Goal: Task Accomplishment & Management: Manage account settings

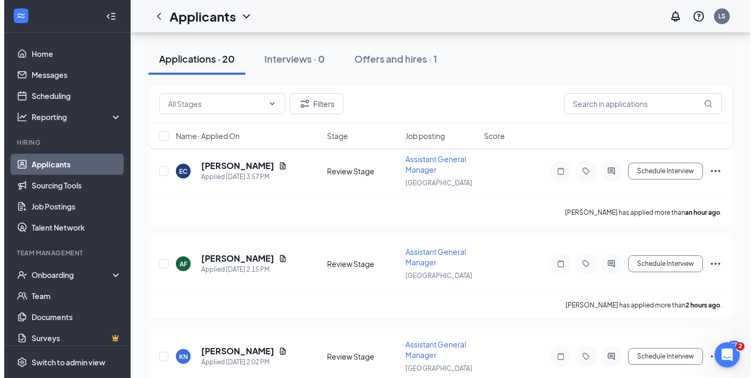
scroll to position [129, 0]
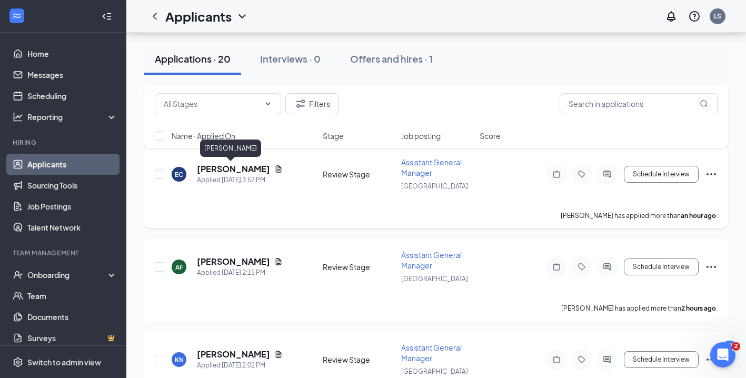
click at [240, 166] on h5 "[PERSON_NAME]" at bounding box center [233, 169] width 73 height 12
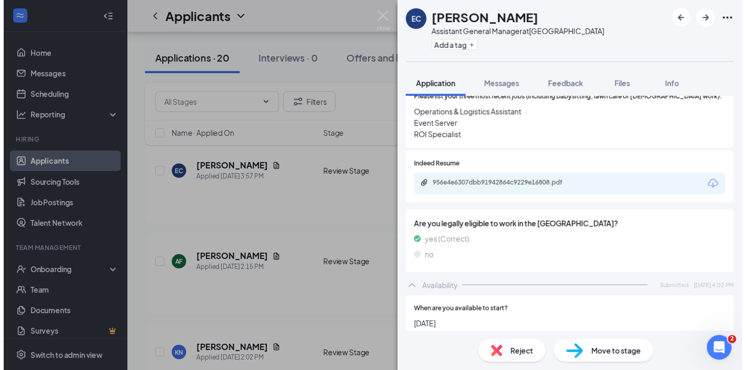
scroll to position [450, 0]
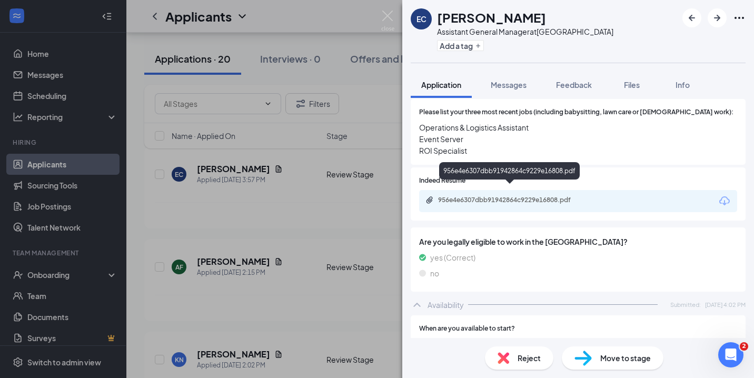
click at [491, 196] on div "956e4e6307dbb91942864c9229e16808.pdf" at bounding box center [511, 200] width 147 height 8
click at [389, 13] on img at bounding box center [387, 21] width 13 height 21
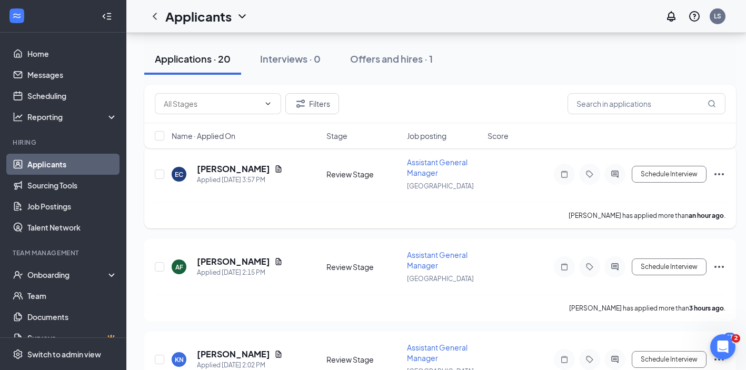
click at [718, 174] on icon "Ellipses" at bounding box center [719, 174] width 13 height 13
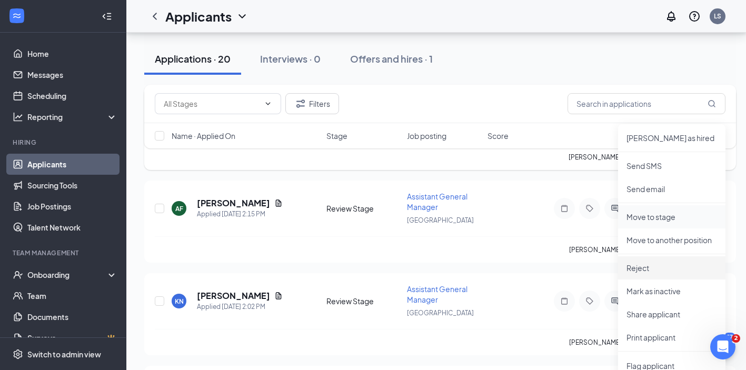
scroll to position [192, 0]
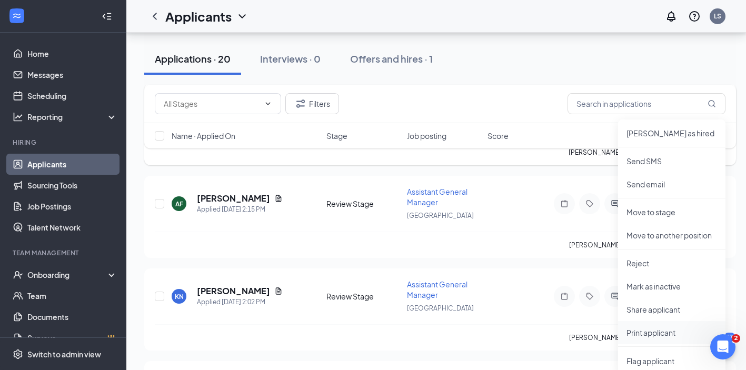
click at [659, 333] on p "Print applicant" at bounding box center [672, 332] width 91 height 11
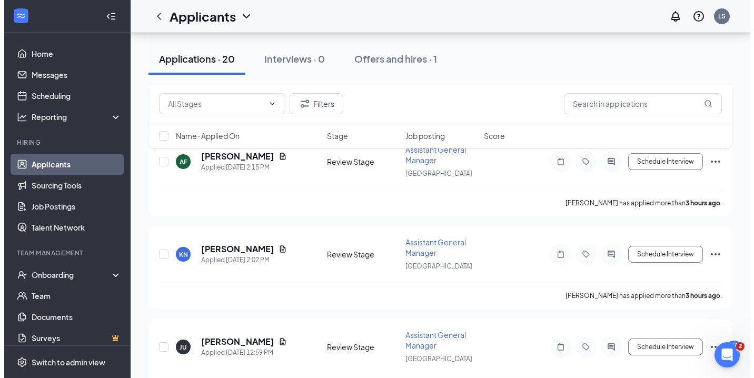
scroll to position [216, 0]
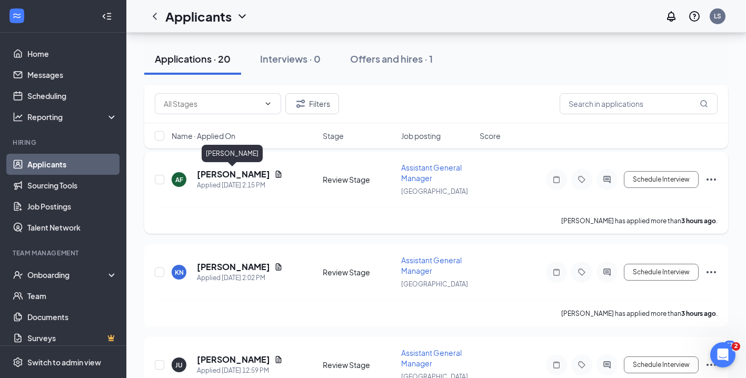
click at [229, 175] on h5 "[PERSON_NAME]" at bounding box center [233, 174] width 73 height 12
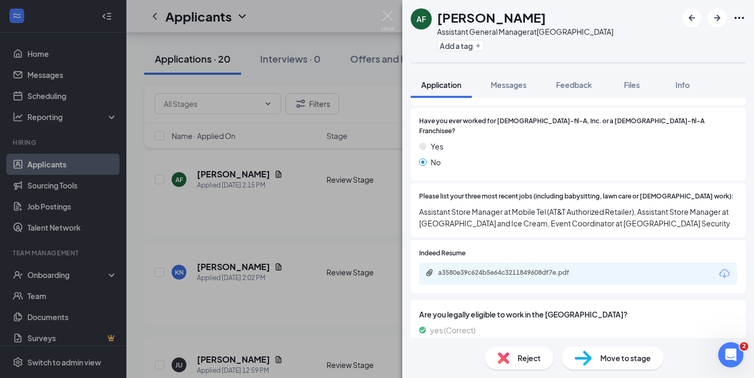
scroll to position [329, 0]
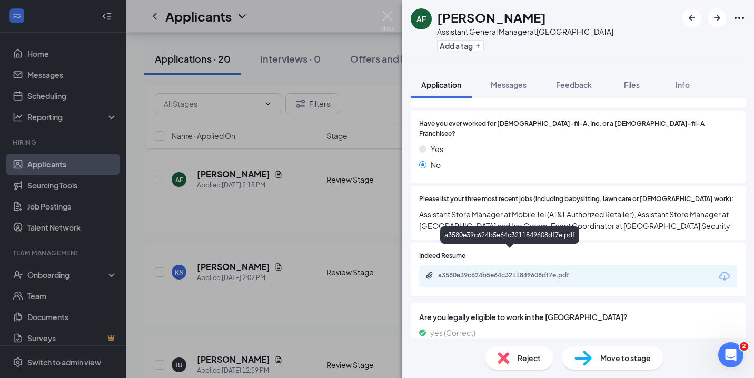
click at [550, 271] on div "a3580e39c624b5e64c3211849608df7e.pdf" at bounding box center [511, 275] width 147 height 8
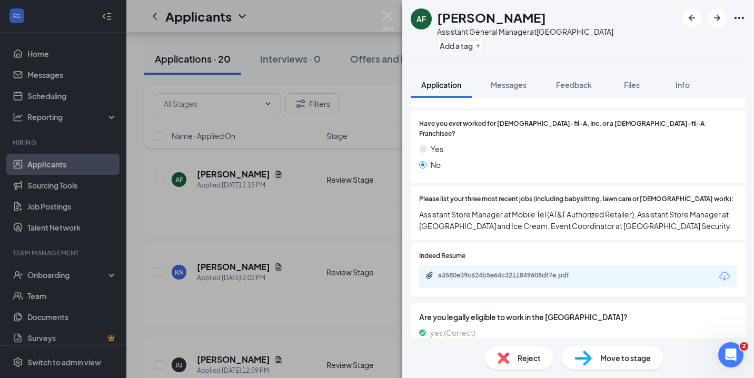
click at [532, 361] on span "Reject" at bounding box center [529, 358] width 23 height 12
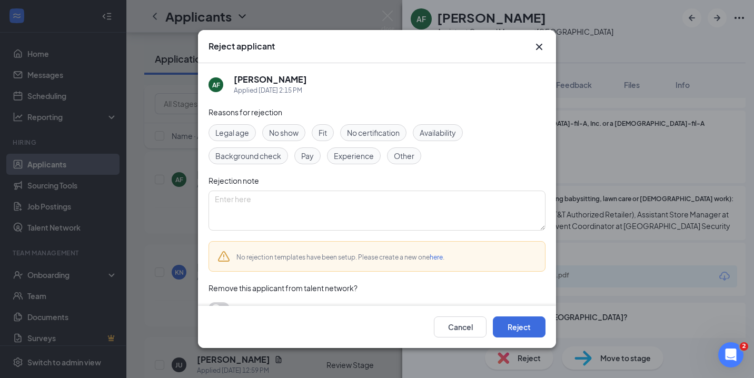
click at [355, 160] on span "Experience" at bounding box center [354, 156] width 40 height 12
click at [522, 331] on button "Reject" at bounding box center [519, 326] width 53 height 21
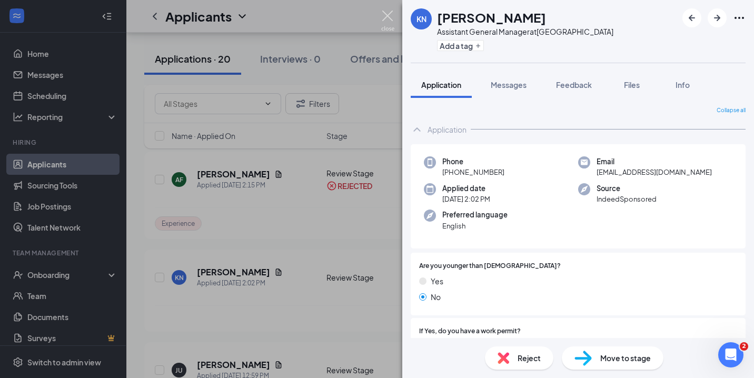
click at [390, 15] on img at bounding box center [387, 21] width 13 height 21
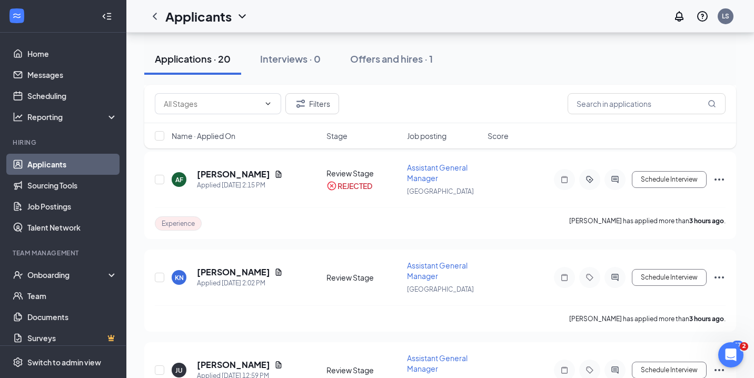
click at [389, 13] on div "Applicants LS" at bounding box center [440, 16] width 628 height 33
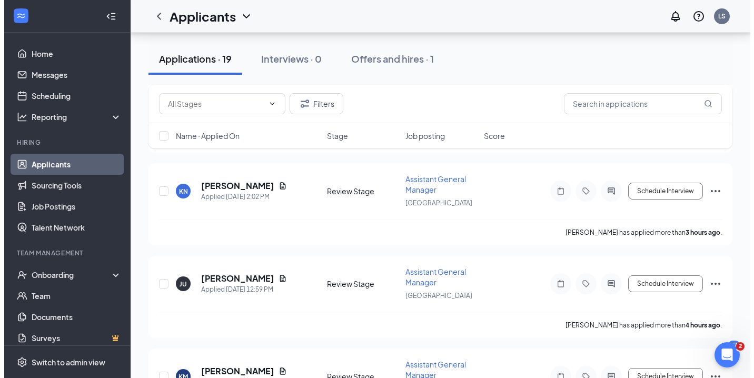
scroll to position [196, 0]
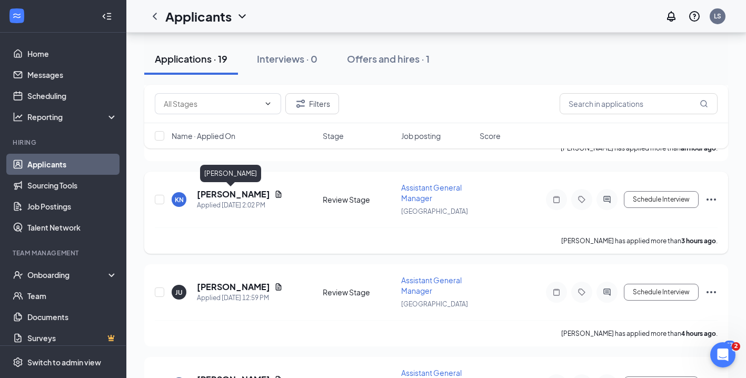
click at [223, 195] on h5 "[PERSON_NAME]" at bounding box center [233, 194] width 73 height 12
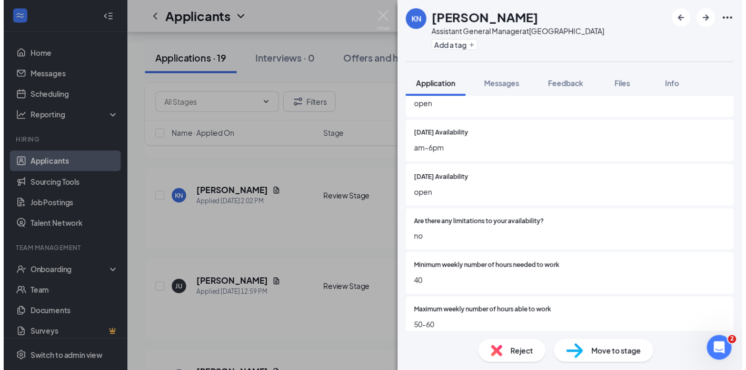
scroll to position [348, 0]
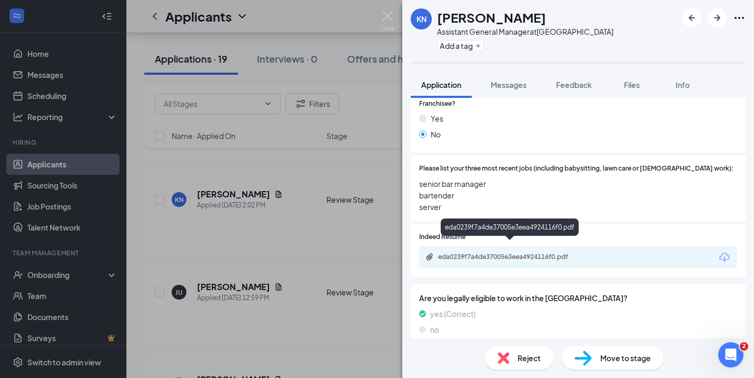
click at [513, 253] on div "eda0239f7a4de37005e3eea4924116f0.pdf" at bounding box center [511, 257] width 147 height 8
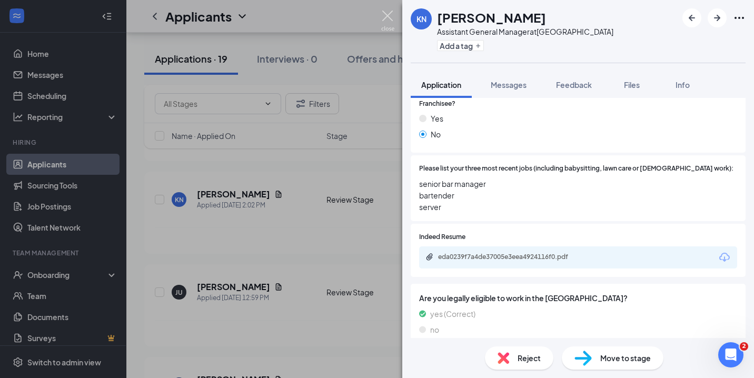
click at [391, 17] on img at bounding box center [387, 21] width 13 height 21
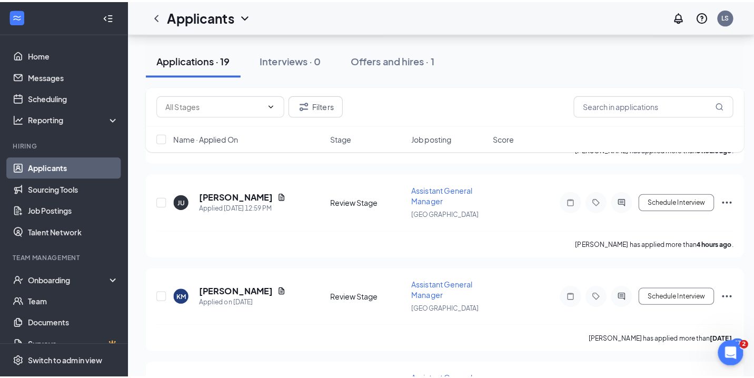
scroll to position [293, 0]
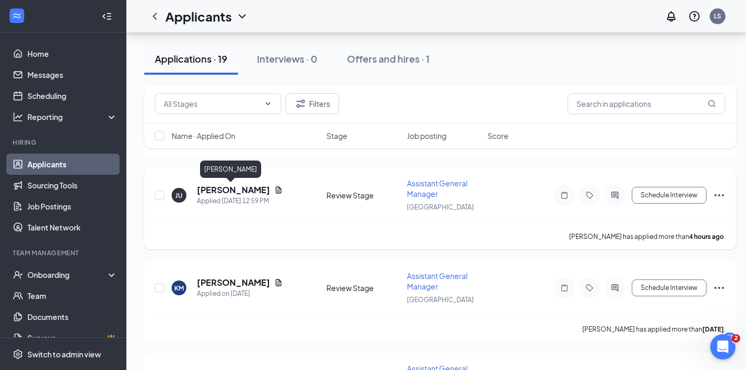
click at [227, 191] on h5 "[PERSON_NAME]" at bounding box center [233, 190] width 73 height 12
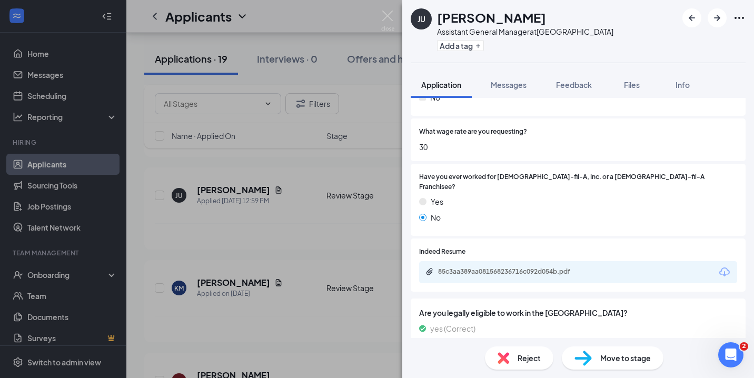
scroll to position [295, 0]
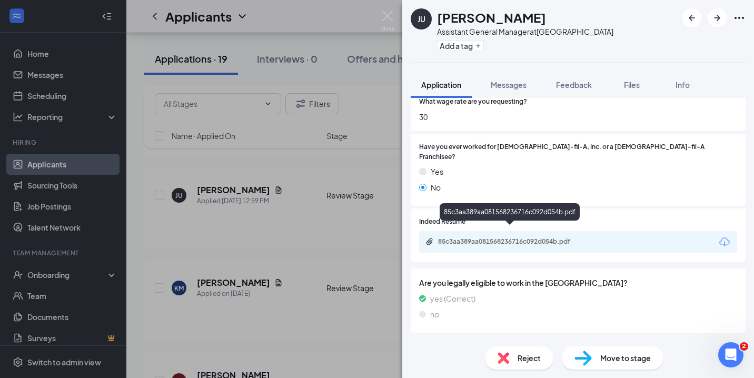
click at [484, 237] on div "85c3aa389aa081568236716c092d054b.pdf" at bounding box center [511, 241] width 147 height 8
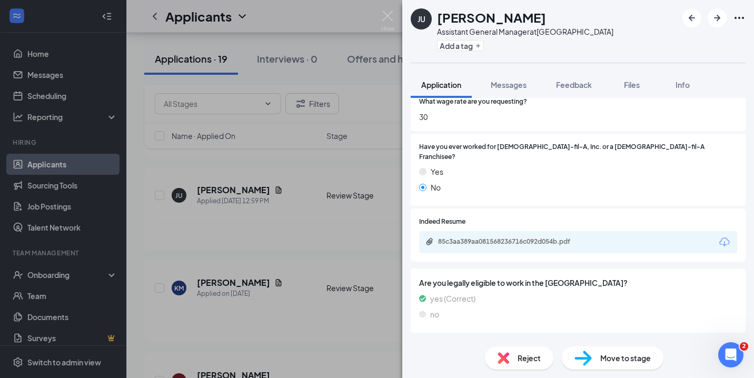
click at [522, 361] on span "Reject" at bounding box center [529, 358] width 23 height 12
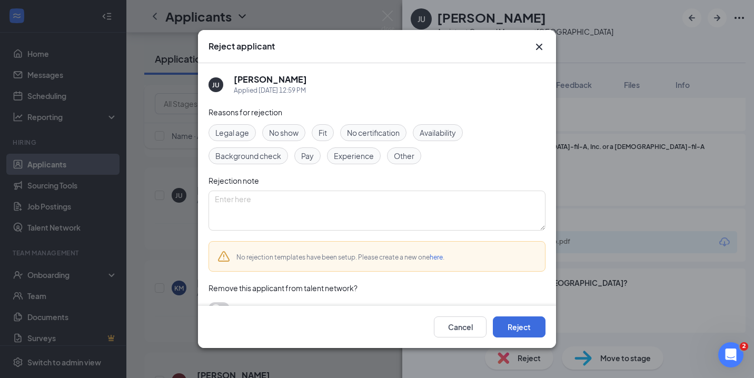
click at [363, 160] on span "Experience" at bounding box center [354, 156] width 40 height 12
click at [529, 329] on button "Reject" at bounding box center [519, 326] width 53 height 21
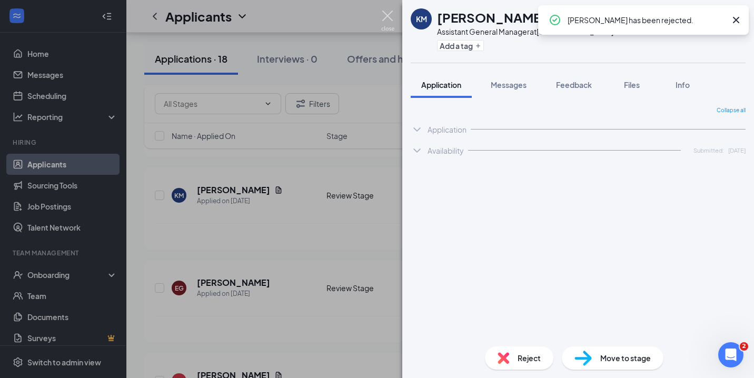
click at [385, 17] on img at bounding box center [387, 21] width 13 height 21
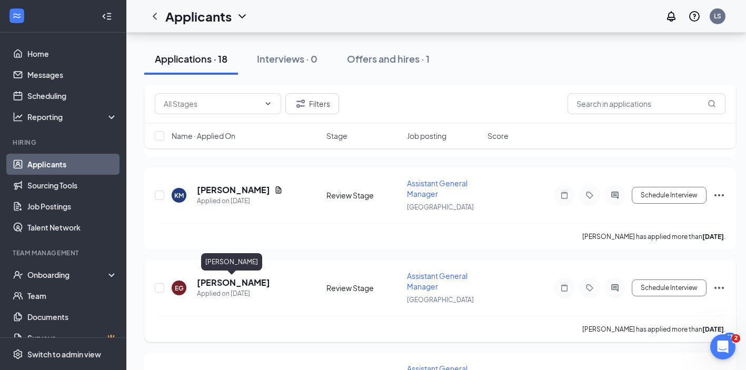
click at [240, 280] on h5 "[PERSON_NAME]" at bounding box center [233, 283] width 73 height 12
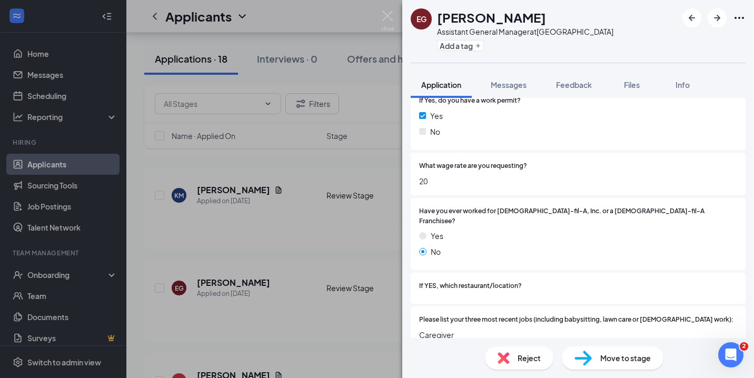
scroll to position [131, 0]
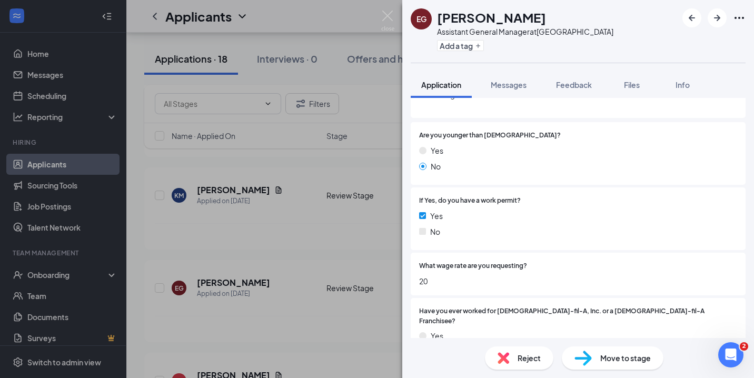
click at [512, 356] on div "Reject" at bounding box center [519, 357] width 68 height 23
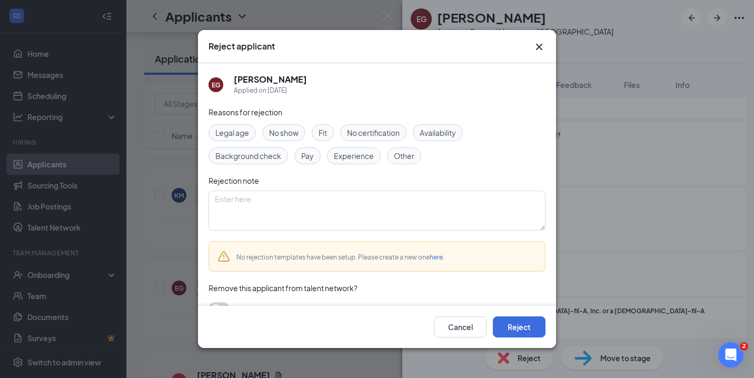
click at [447, 130] on span "Availability" at bounding box center [438, 133] width 36 height 12
click at [519, 326] on button "Reject" at bounding box center [519, 326] width 53 height 21
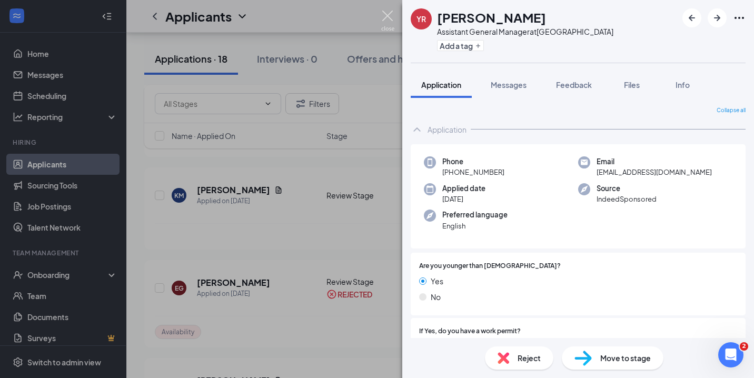
click at [388, 12] on img at bounding box center [387, 21] width 13 height 21
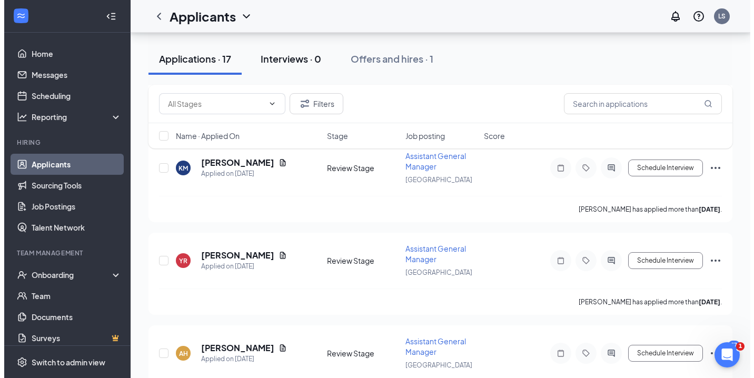
scroll to position [370, 0]
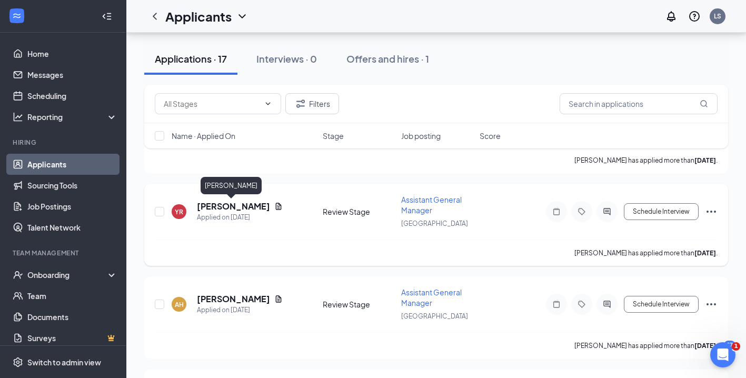
click at [226, 205] on h5 "[PERSON_NAME]" at bounding box center [233, 207] width 73 height 12
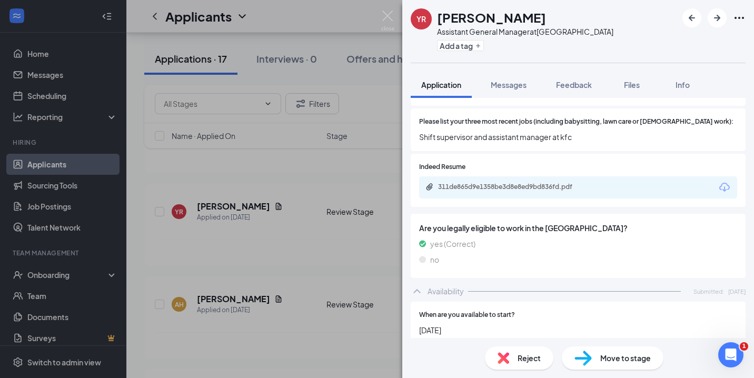
scroll to position [390, 0]
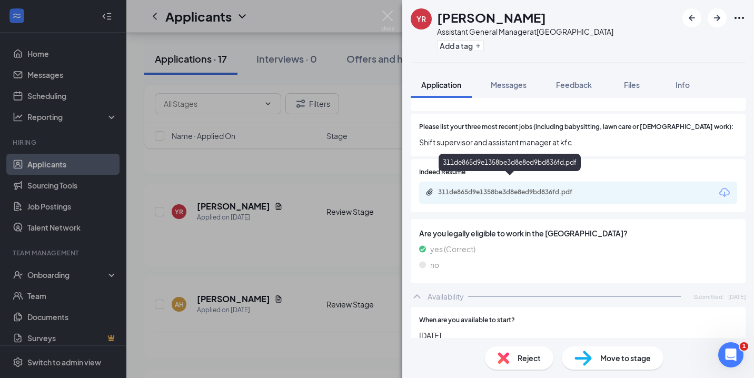
click at [534, 188] on div "311de865d9e1358be3d8e8ed9bd836fd.pdf" at bounding box center [511, 192] width 147 height 8
click at [386, 12] on img at bounding box center [387, 21] width 13 height 21
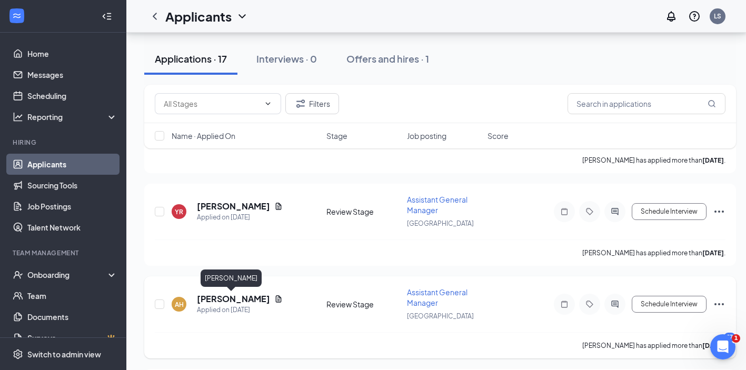
click at [238, 300] on h5 "[PERSON_NAME]" at bounding box center [233, 299] width 73 height 12
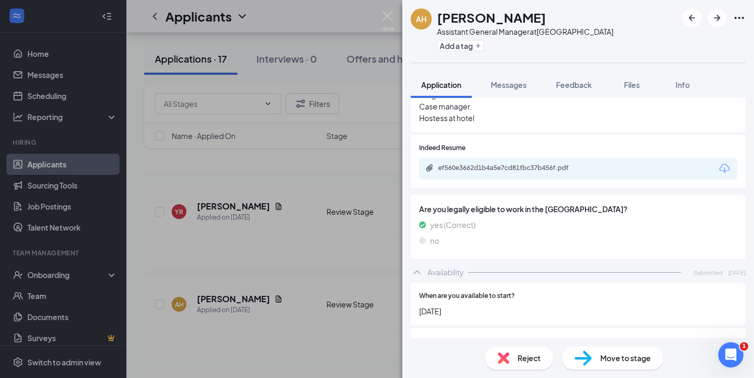
scroll to position [434, 0]
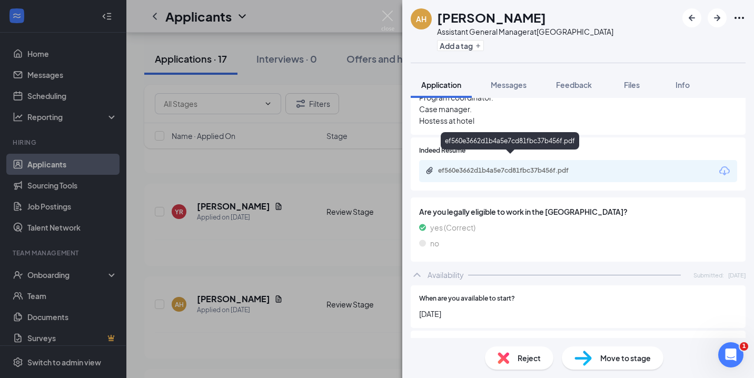
click at [562, 166] on div "ef560e3662d1b4a5e7cd81fbc37b456f.pdf" at bounding box center [511, 170] width 147 height 8
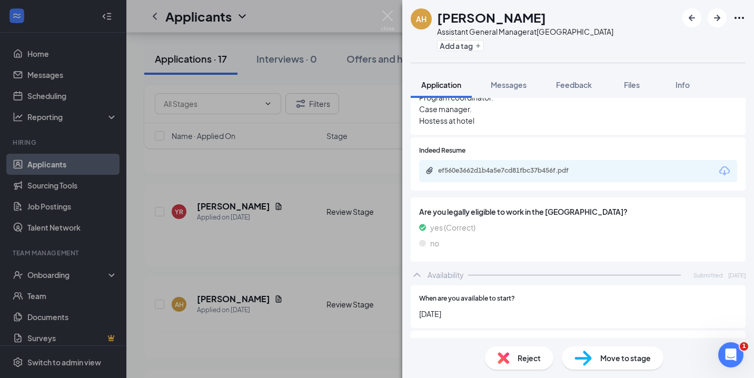
click at [524, 362] on span "Reject" at bounding box center [529, 358] width 23 height 12
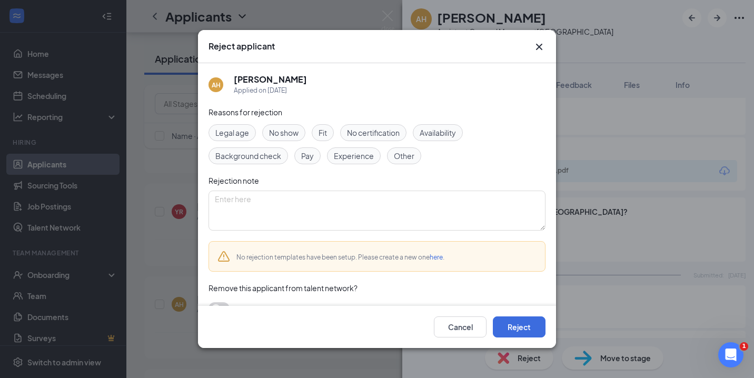
click at [354, 156] on span "Experience" at bounding box center [354, 156] width 40 height 12
click at [525, 325] on button "Reject" at bounding box center [519, 326] width 53 height 21
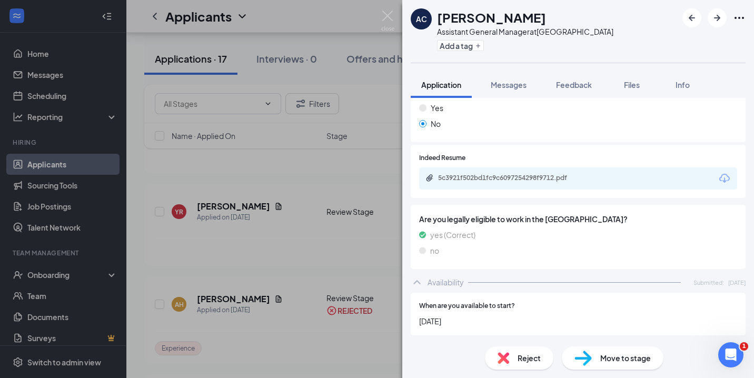
scroll to position [326, 0]
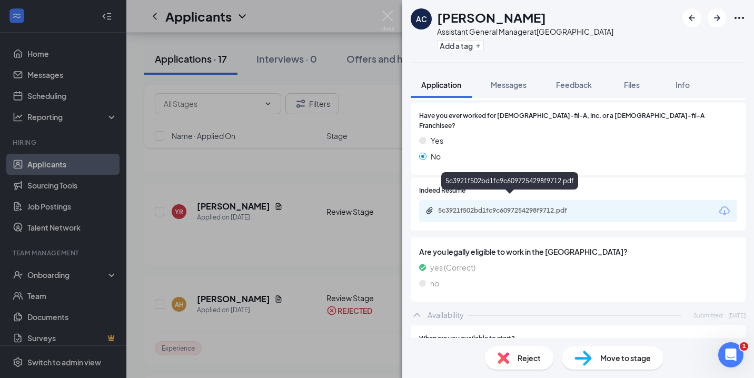
click at [565, 206] on div "5c3921f502bd1fc9c6097254298f9712.pdf" at bounding box center [511, 210] width 147 height 8
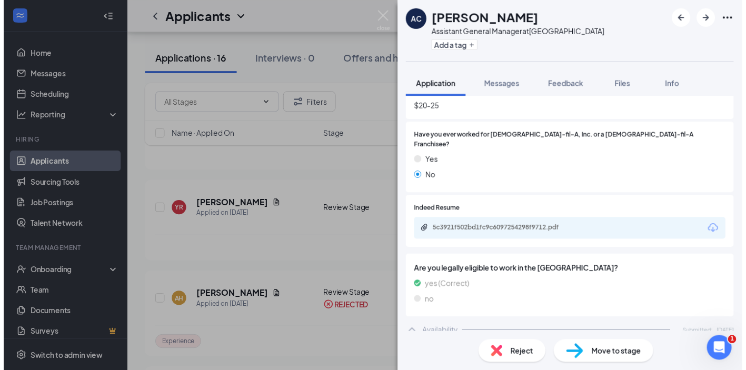
scroll to position [282, 0]
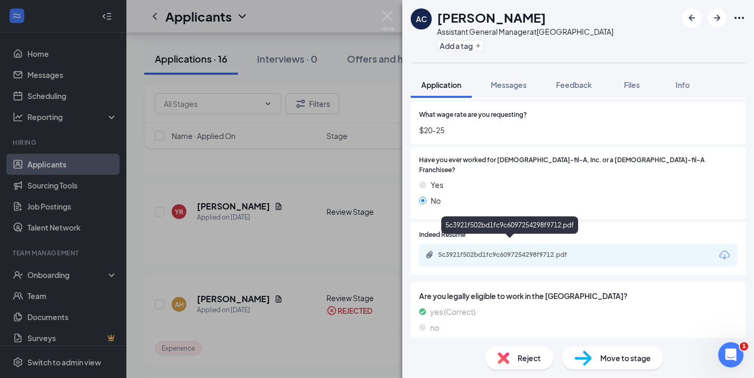
click at [534, 251] on div "5c3921f502bd1fc9c6097254298f9712.pdf" at bounding box center [511, 255] width 147 height 8
click at [381, 11] on img at bounding box center [387, 21] width 13 height 21
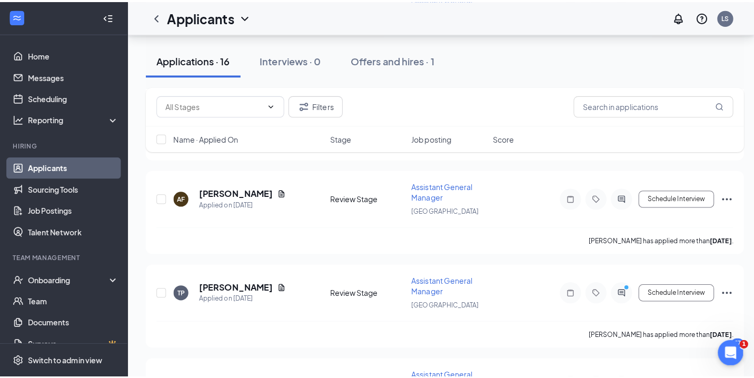
scroll to position [584, 0]
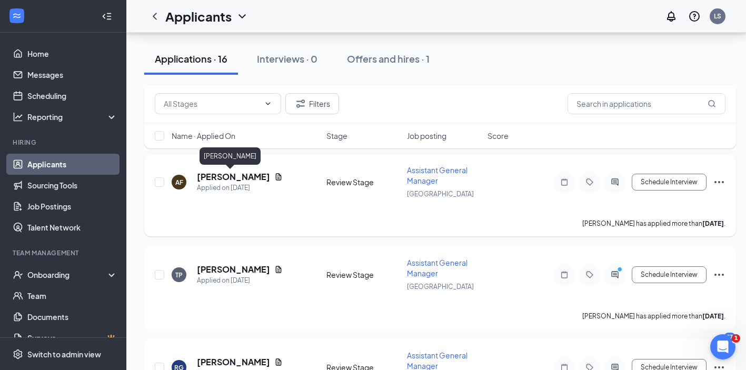
click at [231, 175] on h5 "[PERSON_NAME]" at bounding box center [233, 177] width 73 height 12
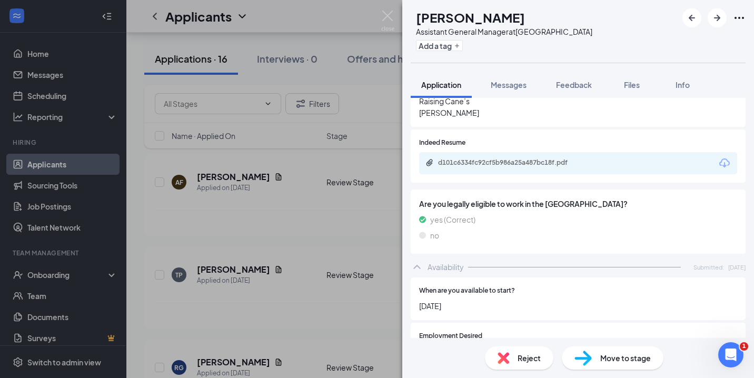
scroll to position [434, 0]
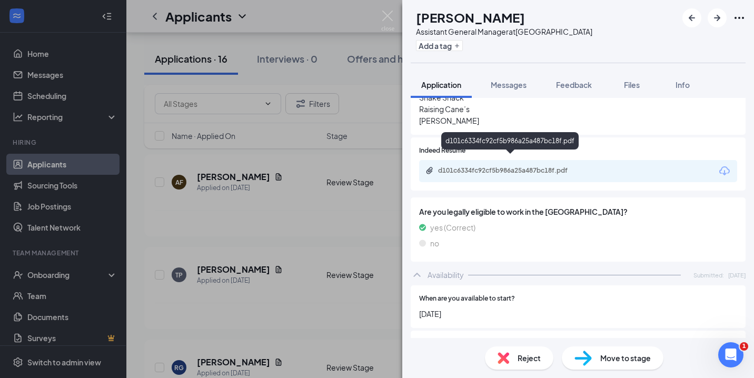
click at [521, 166] on div "d101c6334fc92cf5b986a25a487bc18f.pdf" at bounding box center [511, 170] width 147 height 8
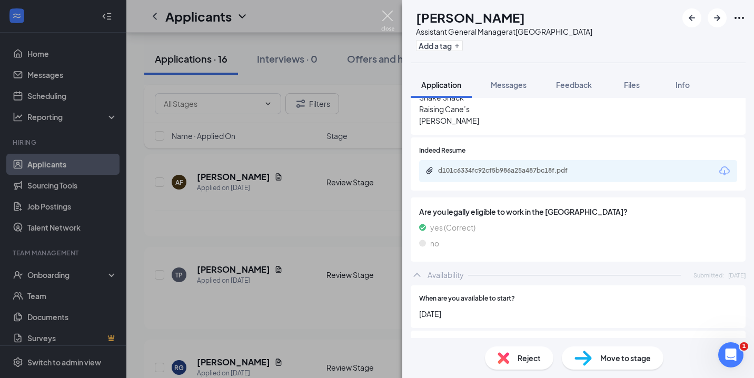
click at [386, 17] on img at bounding box center [387, 21] width 13 height 21
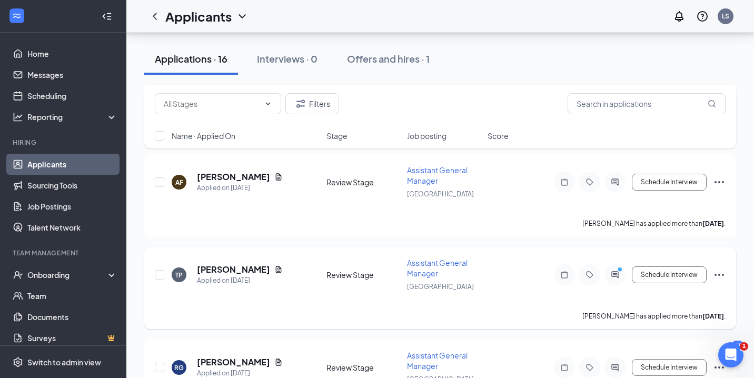
click at [215, 269] on h5 "[PERSON_NAME]" at bounding box center [233, 270] width 73 height 12
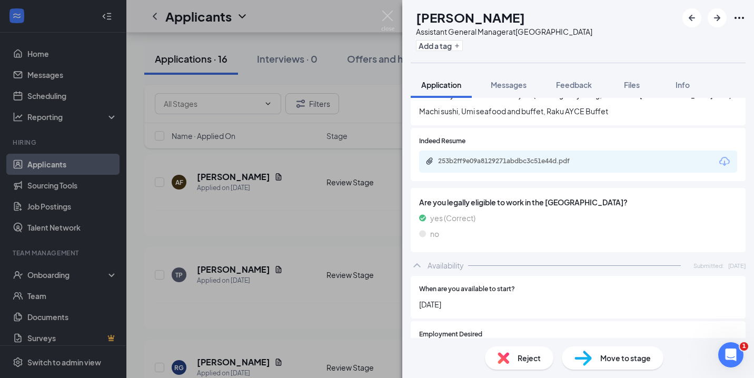
scroll to position [415, 0]
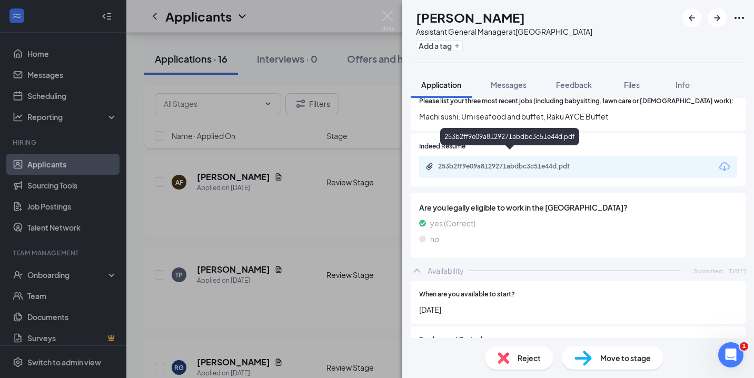
click at [569, 162] on div "253b2ff9e09a8129271abdbc3c51e44d.pdf" at bounding box center [511, 166] width 147 height 8
click at [518, 359] on span "Reject" at bounding box center [529, 358] width 23 height 12
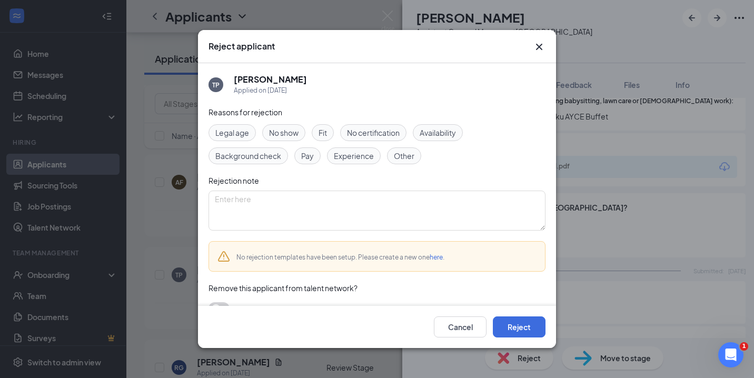
click at [362, 155] on span "Experience" at bounding box center [354, 156] width 40 height 12
click at [522, 327] on button "Reject" at bounding box center [519, 326] width 53 height 21
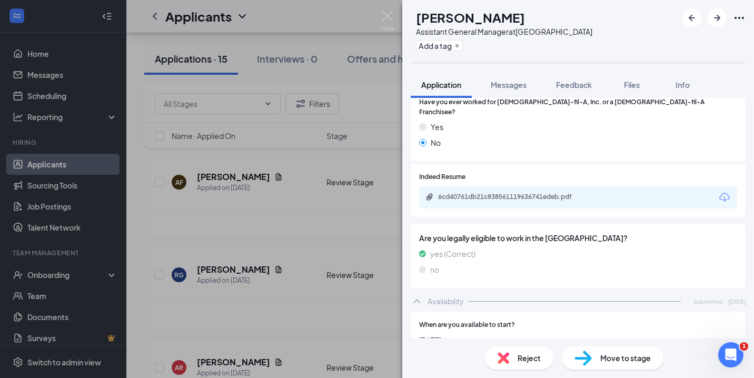
scroll to position [319, 0]
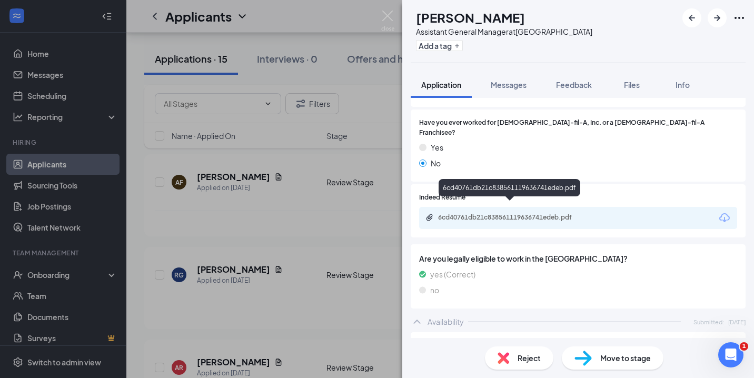
click at [581, 213] on div "6cd40761db21c838561119636741edeb.pdf" at bounding box center [511, 217] width 147 height 8
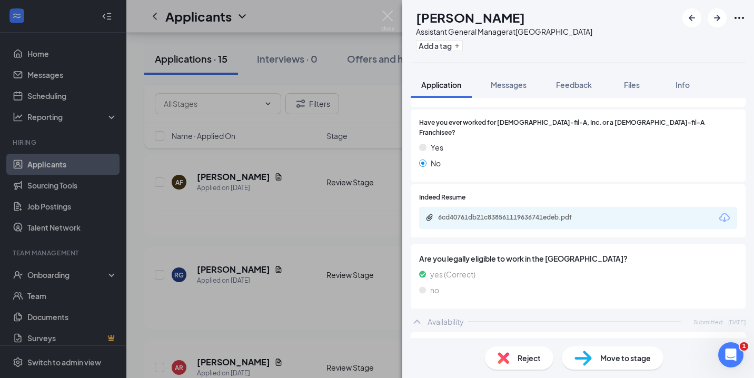
click at [512, 362] on div "Reject" at bounding box center [519, 357] width 68 height 23
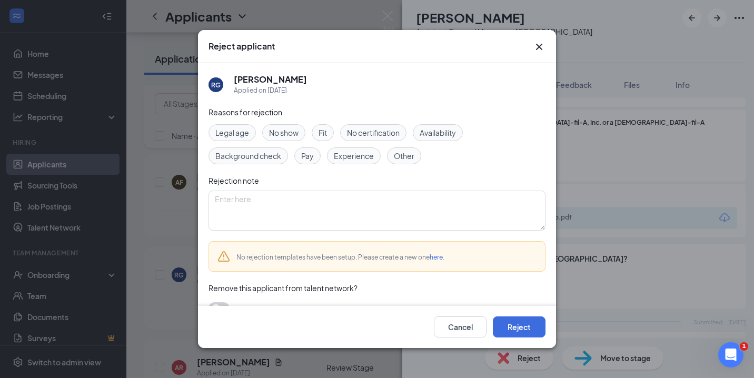
click at [339, 153] on span "Experience" at bounding box center [354, 156] width 40 height 12
click at [528, 324] on button "Reject" at bounding box center [519, 326] width 53 height 21
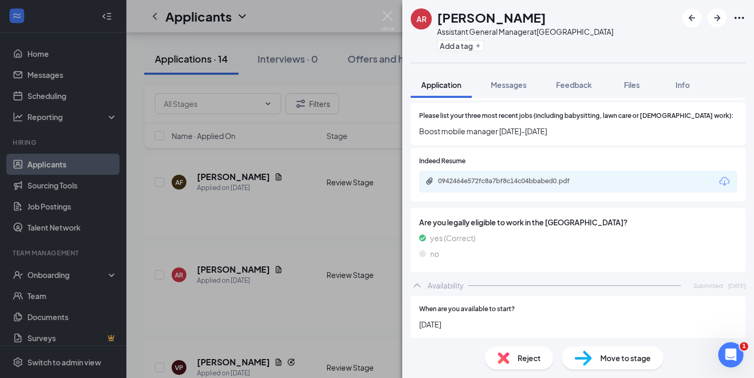
scroll to position [398, 0]
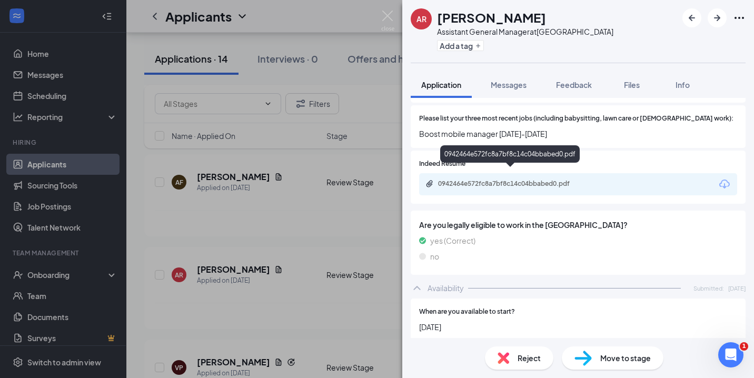
click at [515, 180] on div "0942464e572fc8a7bf8c14c04bbabed0.pdf" at bounding box center [510, 185] width 171 height 10
click at [510, 357] on div "Reject" at bounding box center [519, 357] width 68 height 23
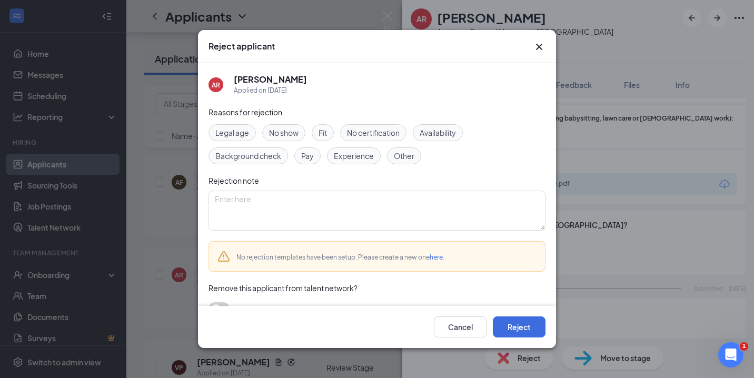
click at [363, 159] on span "Experience" at bounding box center [354, 156] width 40 height 12
click at [515, 326] on button "Reject" at bounding box center [519, 326] width 53 height 21
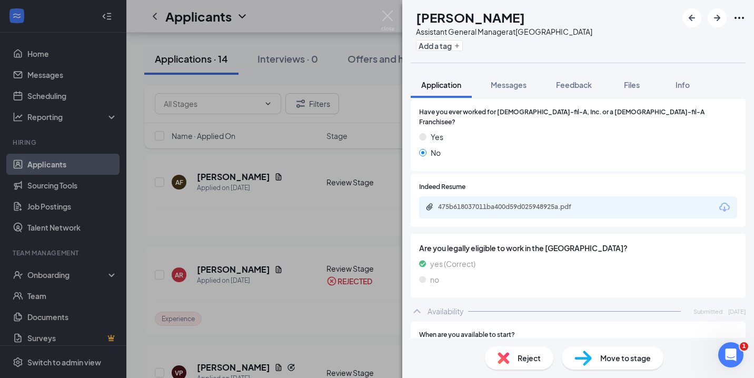
scroll to position [370, 0]
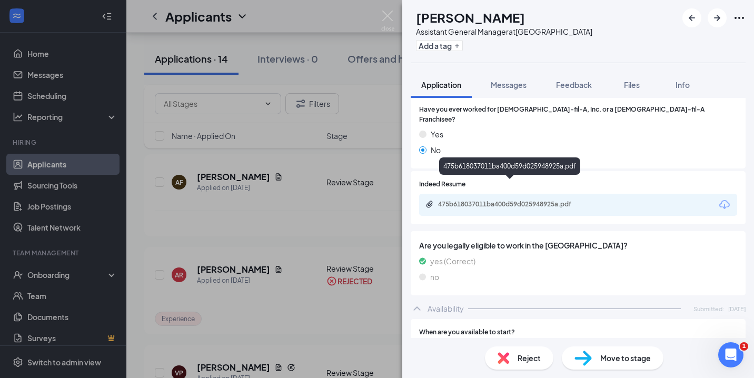
click at [519, 200] on div "475b618037011ba400d59d025948925a.pdf" at bounding box center [511, 204] width 147 height 8
click at [514, 356] on div "Reject" at bounding box center [519, 357] width 68 height 23
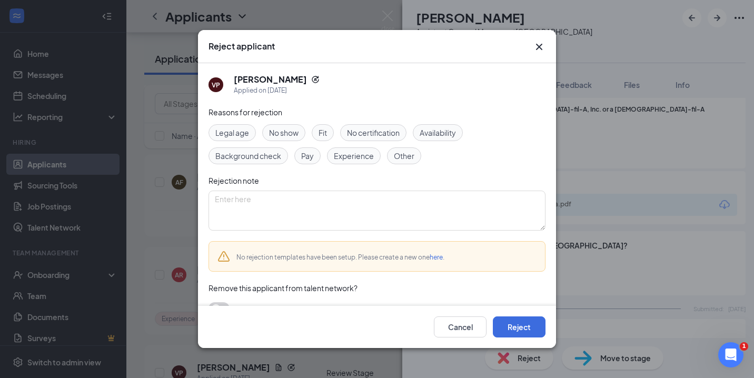
click at [350, 156] on span "Experience" at bounding box center [354, 156] width 40 height 12
click at [509, 325] on button "Reject" at bounding box center [519, 326] width 53 height 21
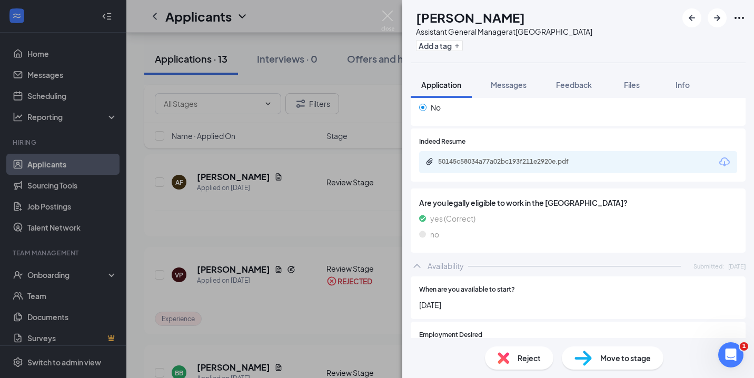
scroll to position [377, 0]
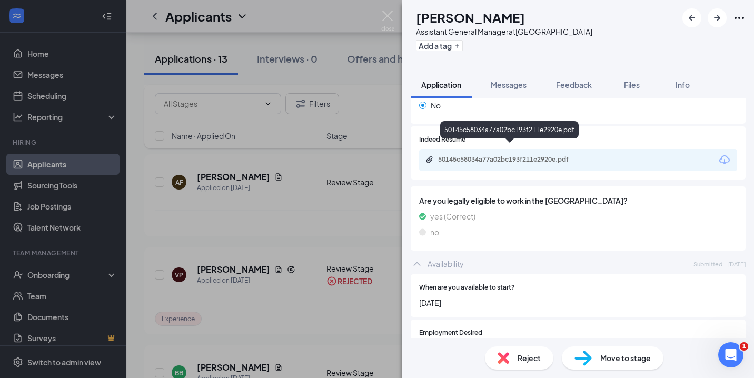
click at [541, 155] on div "50145c58034a77a02bc193f211e2920e.pdf" at bounding box center [511, 159] width 147 height 8
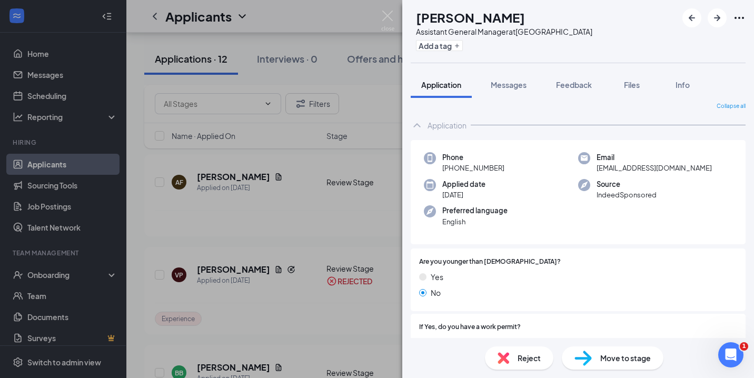
scroll to position [0, 0]
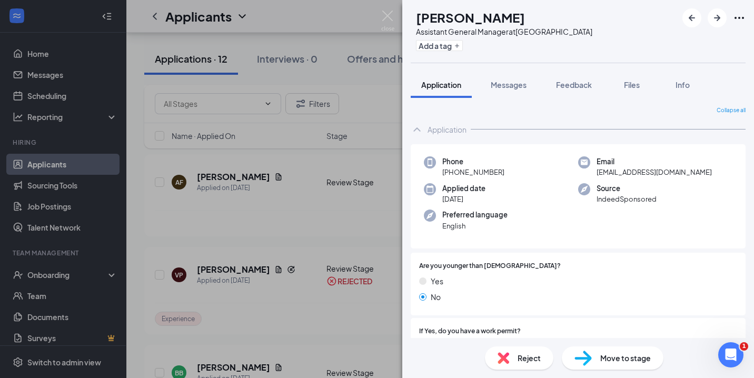
click at [521, 358] on span "Reject" at bounding box center [529, 358] width 23 height 12
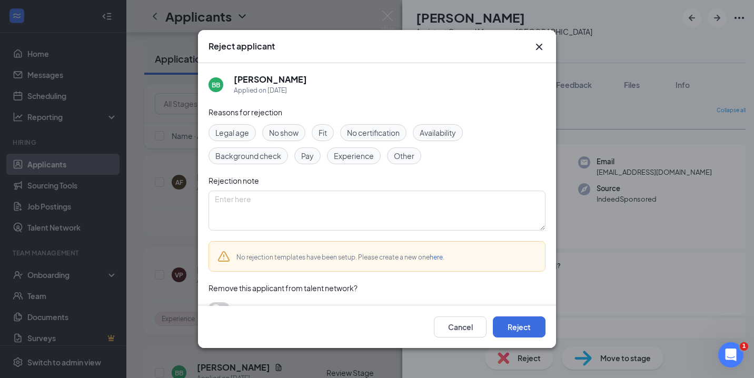
click at [349, 155] on span "Experience" at bounding box center [354, 156] width 40 height 12
click at [522, 327] on button "Reject" at bounding box center [519, 326] width 53 height 21
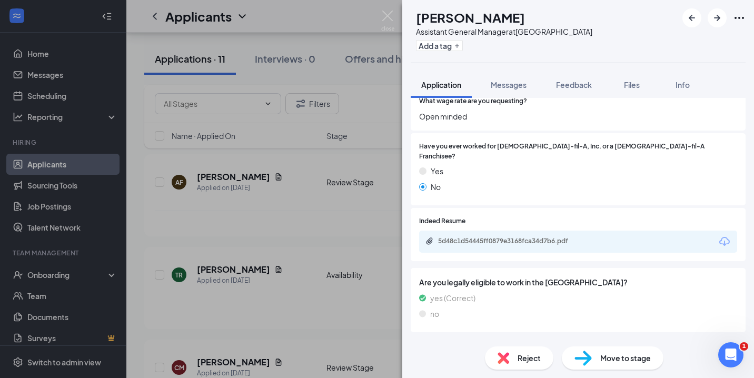
scroll to position [303, 0]
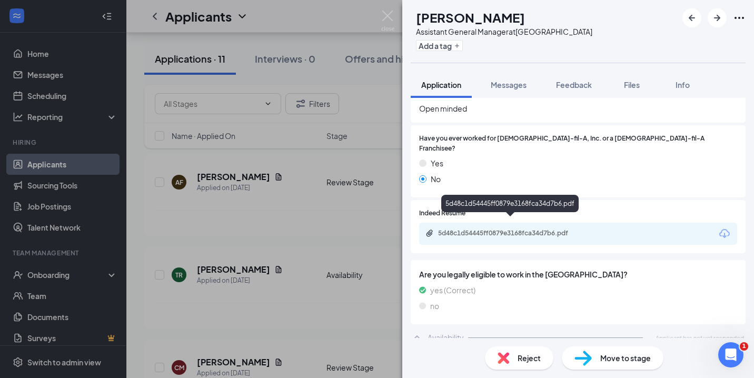
click at [514, 229] on div "5d48c1d54445ff0879e3168fca34d7b6.pdf" at bounding box center [511, 233] width 147 height 8
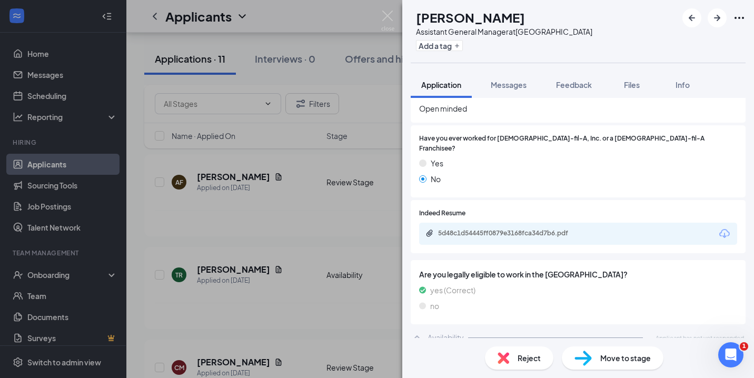
scroll to position [300, 0]
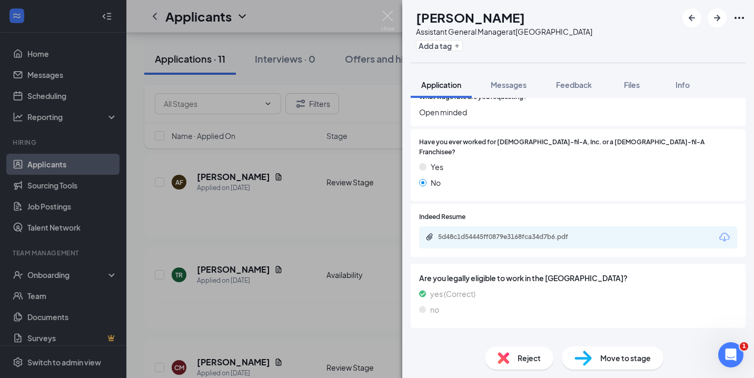
click at [517, 361] on div "Reject" at bounding box center [519, 357] width 68 height 23
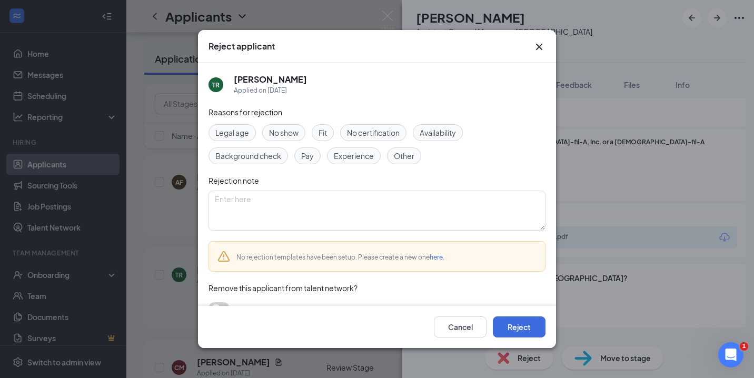
click at [361, 154] on span "Experience" at bounding box center [354, 156] width 40 height 12
click at [518, 322] on button "Reject" at bounding box center [519, 326] width 53 height 21
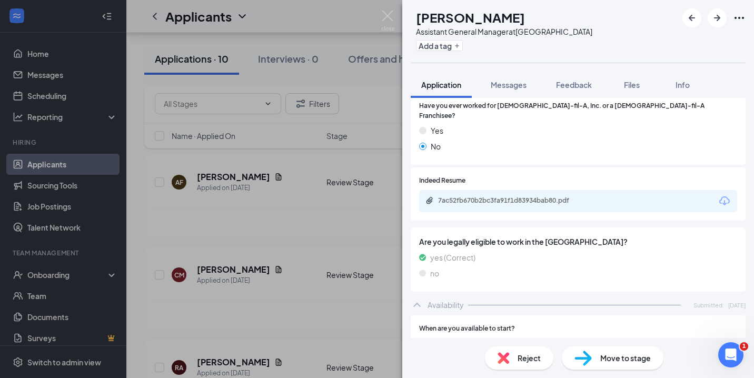
scroll to position [329, 0]
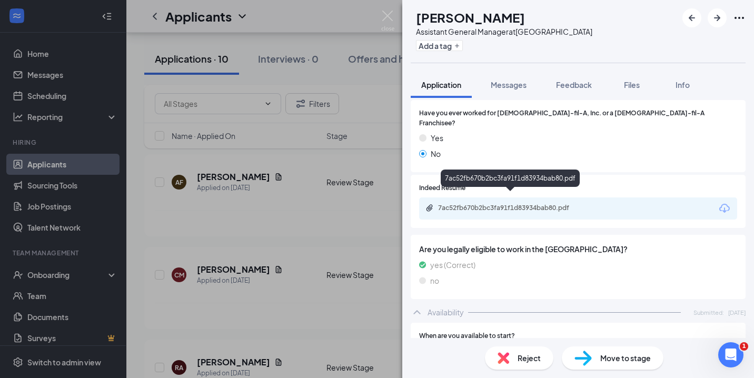
click at [544, 204] on div "7ac52fb670b2bc3fa91f1d83934bab80.pdf" at bounding box center [511, 208] width 147 height 8
click at [533, 353] on span "Reject" at bounding box center [529, 358] width 23 height 12
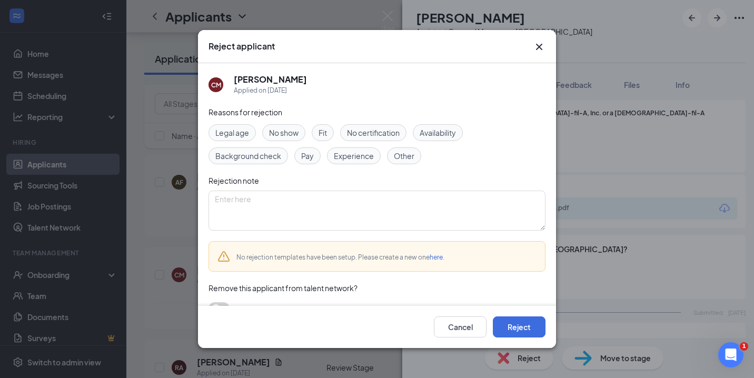
click at [361, 155] on span "Experience" at bounding box center [354, 156] width 40 height 12
click at [520, 324] on button "Reject" at bounding box center [519, 326] width 53 height 21
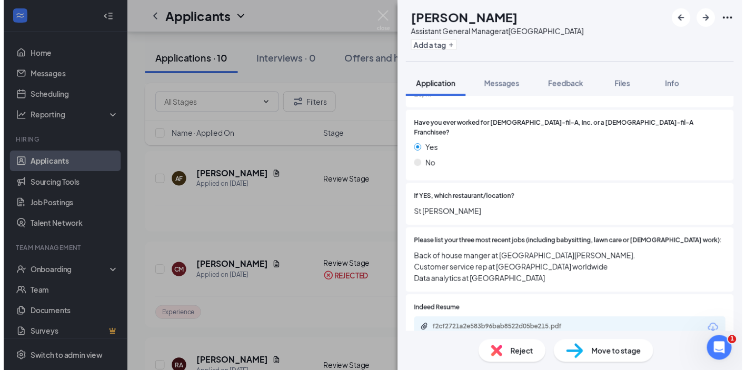
scroll to position [425, 0]
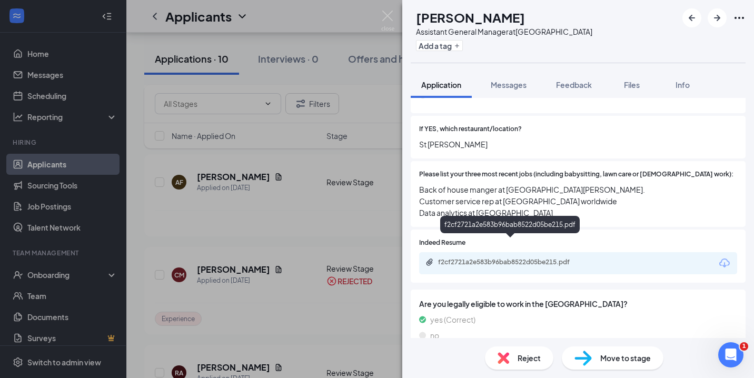
click at [502, 258] on div "f2cf2721a2e583b96bab8522d05be215.pdf" at bounding box center [511, 262] width 147 height 8
click at [388, 13] on img at bounding box center [387, 21] width 13 height 21
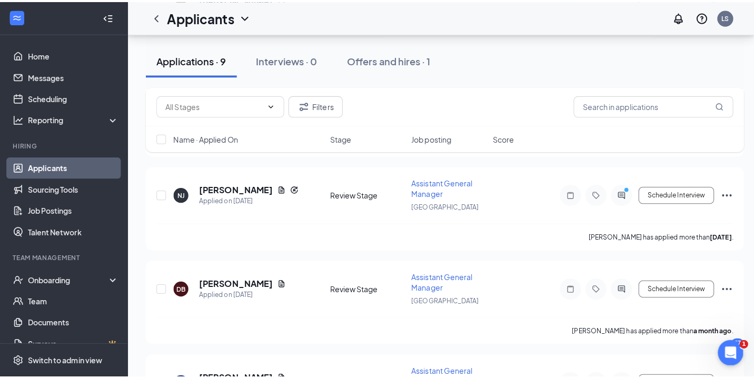
scroll to position [775, 0]
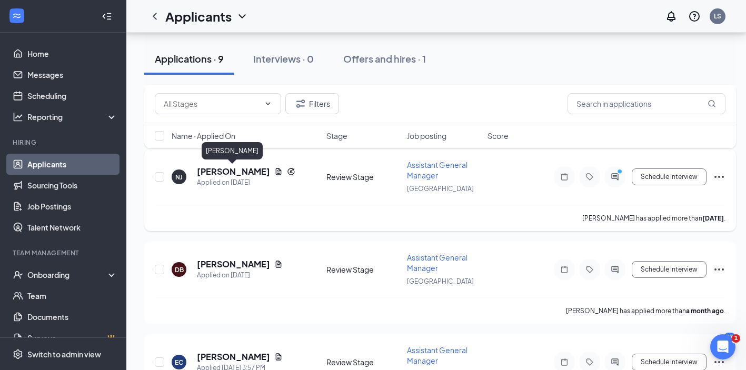
click at [249, 172] on h5 "[PERSON_NAME]" at bounding box center [233, 172] width 73 height 12
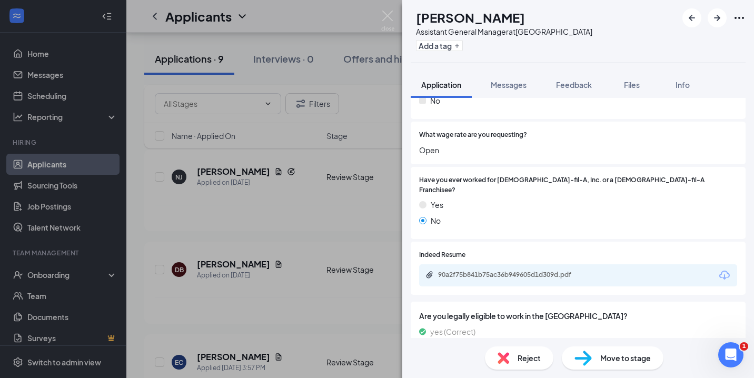
scroll to position [297, 0]
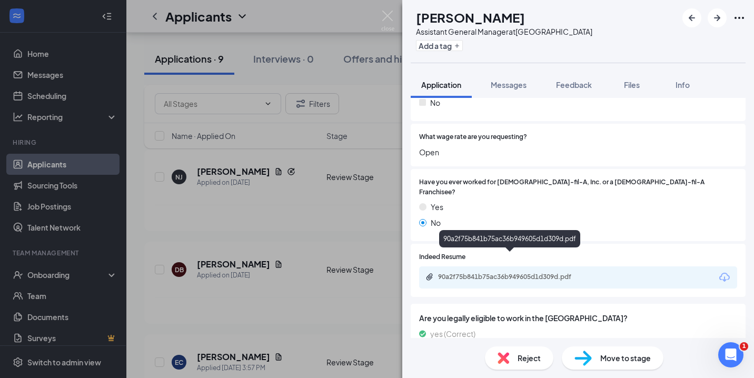
click at [494, 273] on div "90a2f75b841b75ac36b949605d1d309d.pdf" at bounding box center [511, 277] width 147 height 8
click at [535, 359] on span "Reject" at bounding box center [529, 358] width 23 height 12
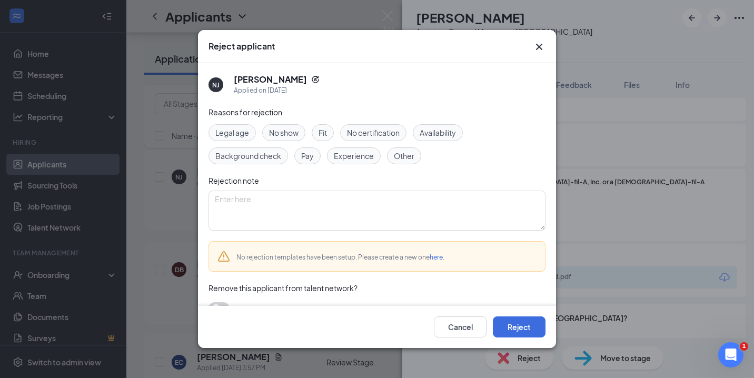
click at [349, 157] on span "Experience" at bounding box center [354, 156] width 40 height 12
click at [521, 326] on button "Reject" at bounding box center [519, 326] width 53 height 21
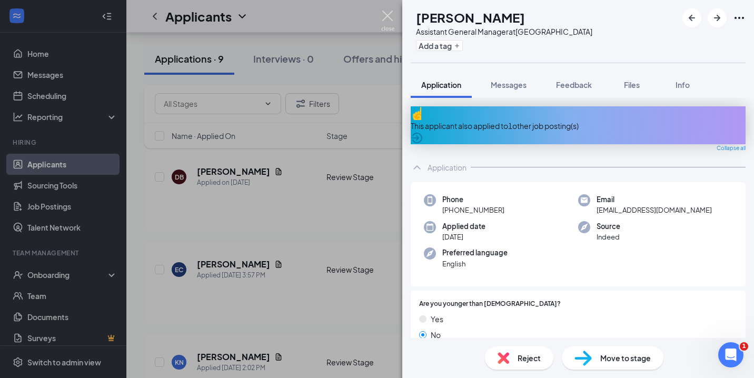
click at [386, 18] on img at bounding box center [387, 21] width 13 height 21
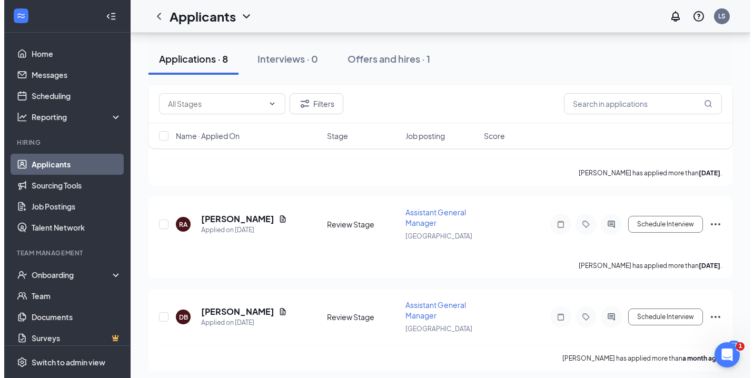
scroll to position [1382, 0]
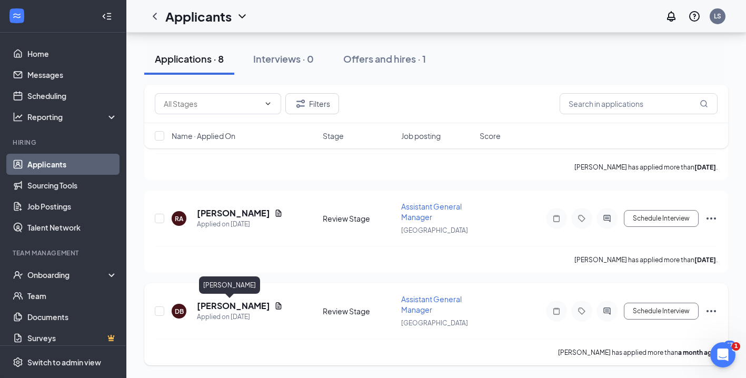
click at [218, 302] on h5 "[PERSON_NAME]" at bounding box center [233, 306] width 73 height 12
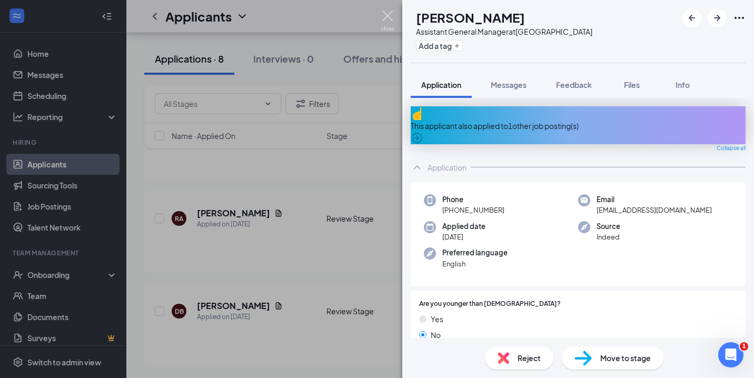
click at [390, 17] on img at bounding box center [387, 21] width 13 height 21
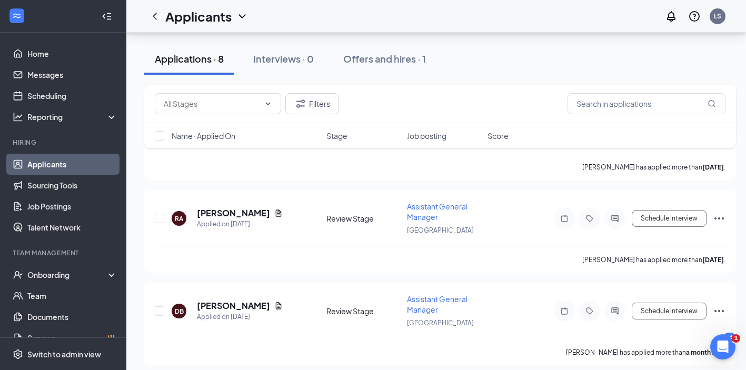
scroll to position [1390, 0]
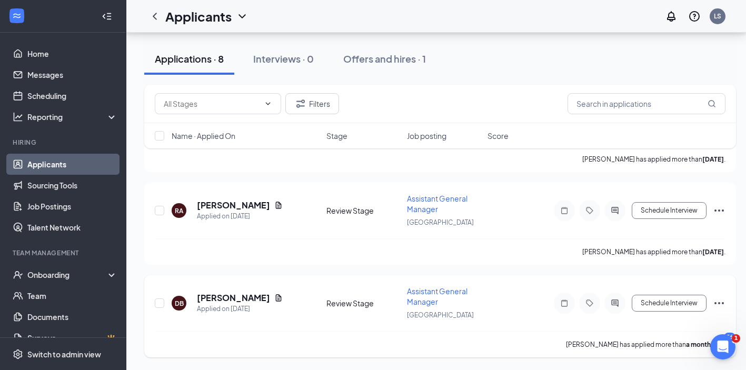
click at [717, 302] on icon "Ellipses" at bounding box center [719, 303] width 13 height 13
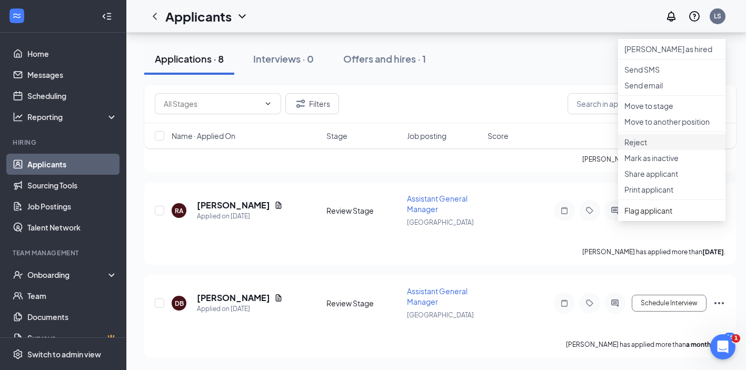
click at [634, 147] on p "Reject" at bounding box center [671, 142] width 95 height 11
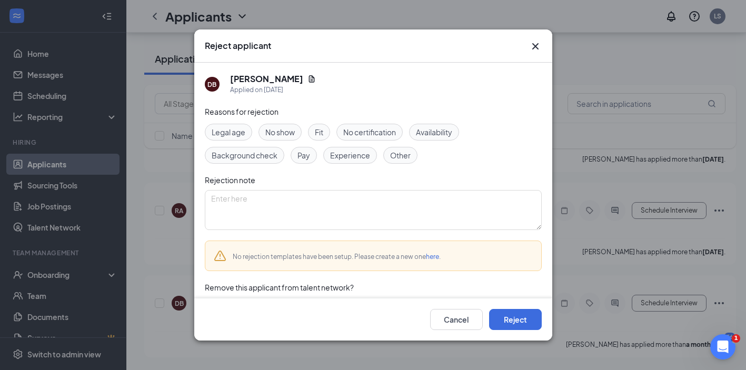
click at [360, 151] on span "Experience" at bounding box center [350, 156] width 40 height 12
click at [528, 325] on button "Reject" at bounding box center [515, 319] width 53 height 21
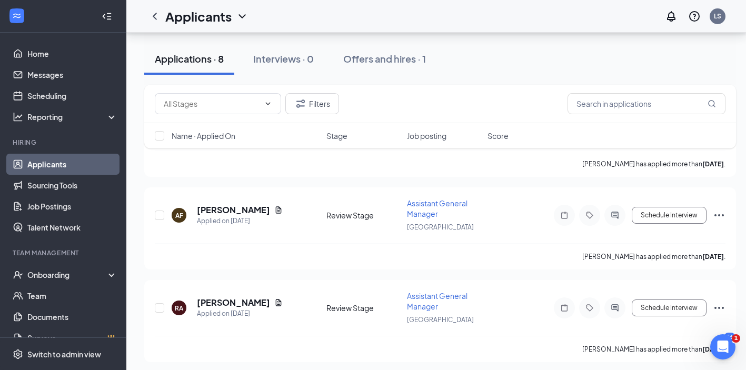
scroll to position [172, 0]
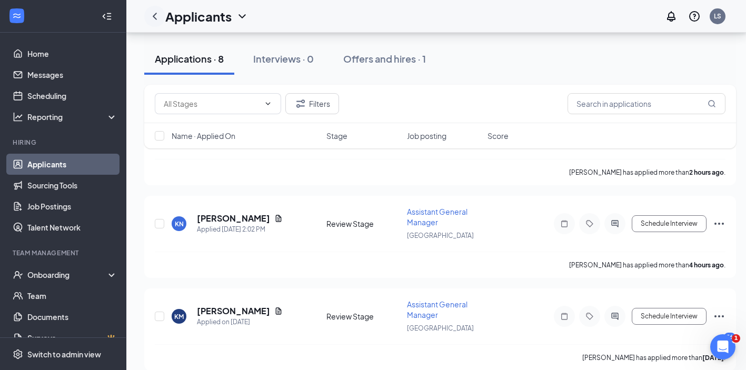
click at [154, 18] on icon "ChevronLeft" at bounding box center [155, 16] width 4 height 7
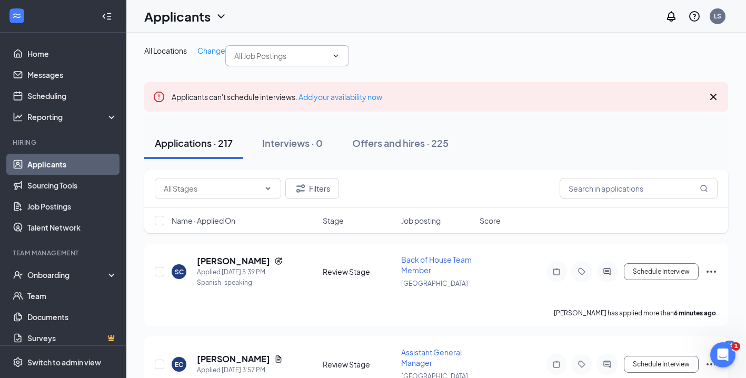
click at [234, 62] on input "text" at bounding box center [280, 56] width 93 height 12
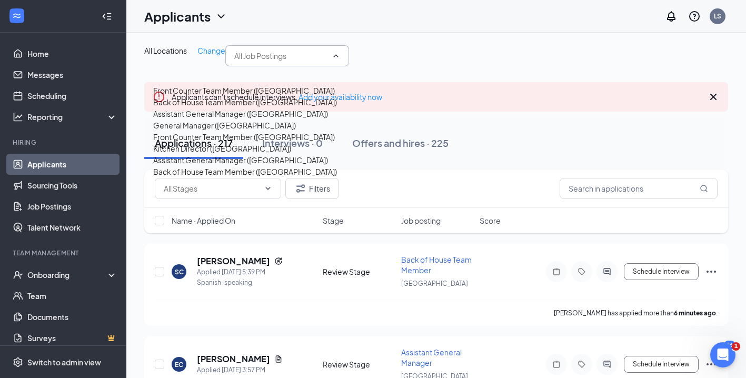
click at [265, 131] on div "General Manager (West Schaumburg)" at bounding box center [224, 126] width 143 height 12
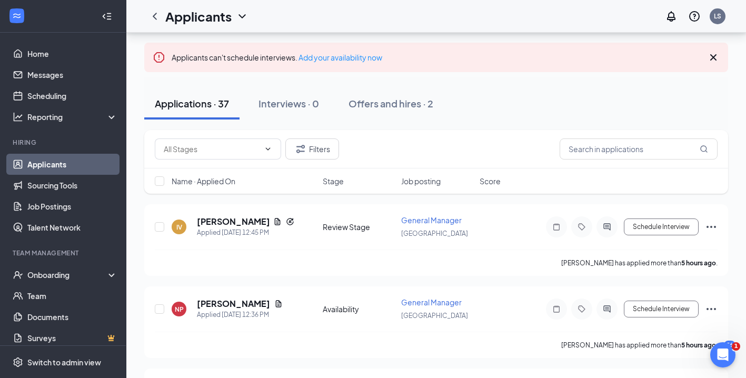
scroll to position [66, 0]
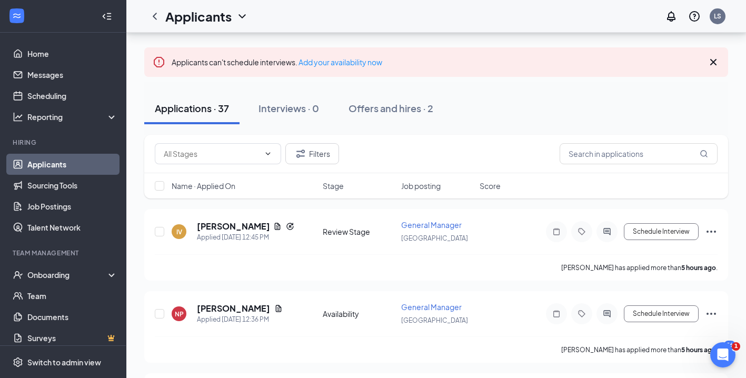
click at [548, 86] on div "Applications · 37 Interviews · 0 Offers and hires · 2" at bounding box center [436, 108] width 584 height 53
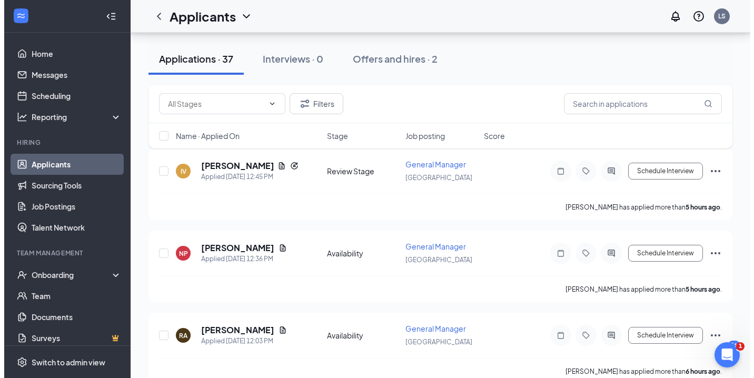
scroll to position [113, 0]
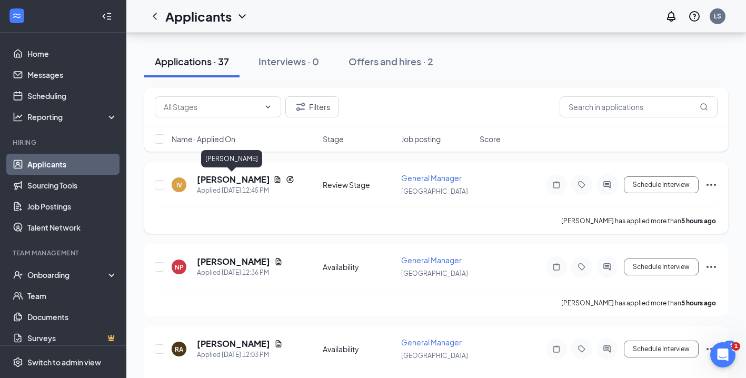
click at [234, 180] on h5 "IRVIN VALERIO" at bounding box center [233, 180] width 72 height 12
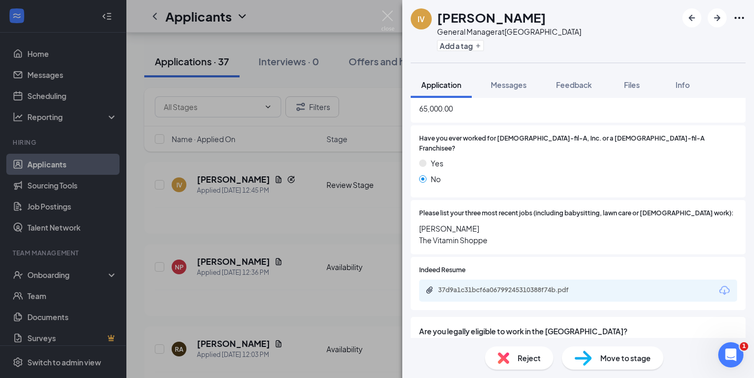
scroll to position [360, 0]
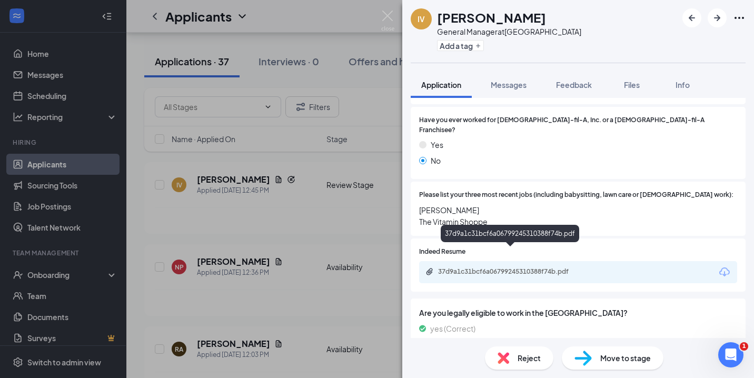
click at [517, 267] on div "37d9a1c31bcf6a06799245310388f74b.pdf" at bounding box center [511, 271] width 147 height 8
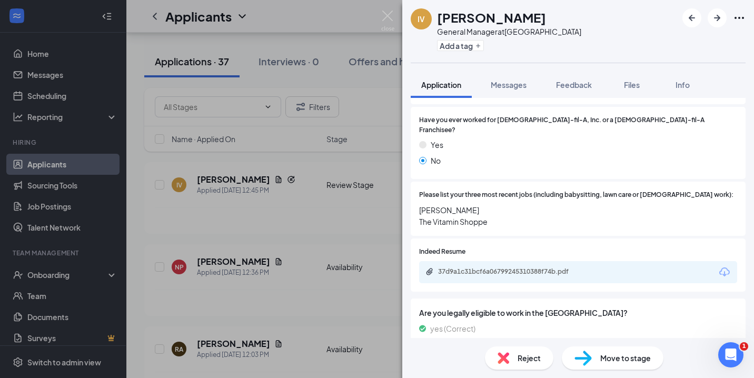
click at [519, 359] on span "Reject" at bounding box center [529, 358] width 23 height 12
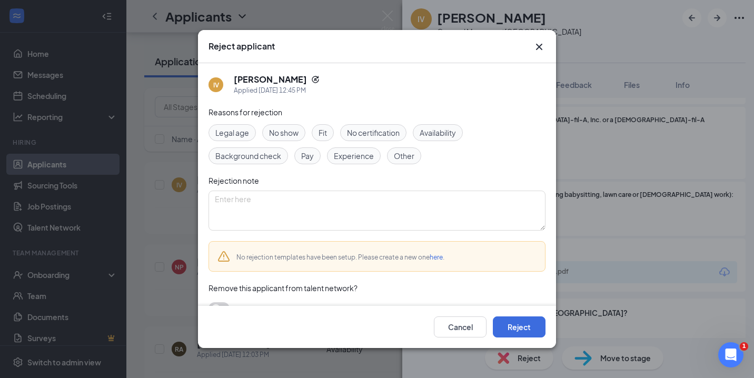
click at [539, 46] on icon "Cross" at bounding box center [539, 47] width 6 height 6
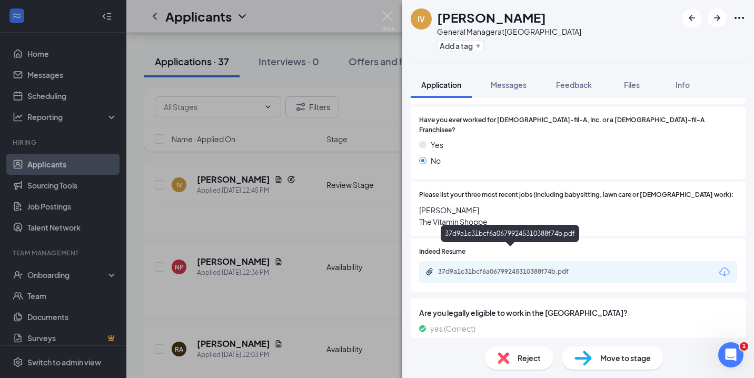
click at [512, 267] on div "37d9a1c31bcf6a06799245310388f74b.pdf" at bounding box center [511, 271] width 147 height 8
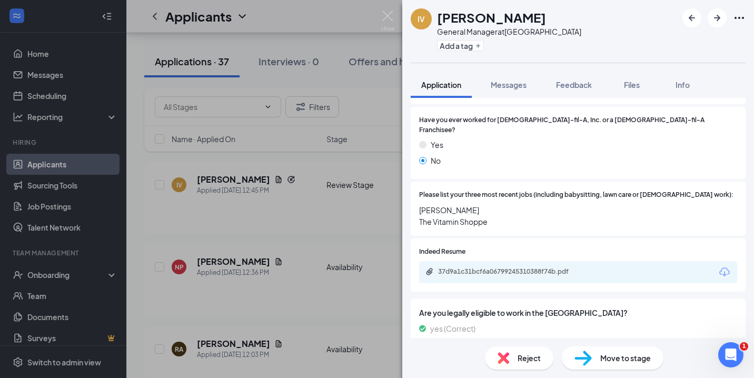
click at [500, 355] on img at bounding box center [504, 358] width 12 height 12
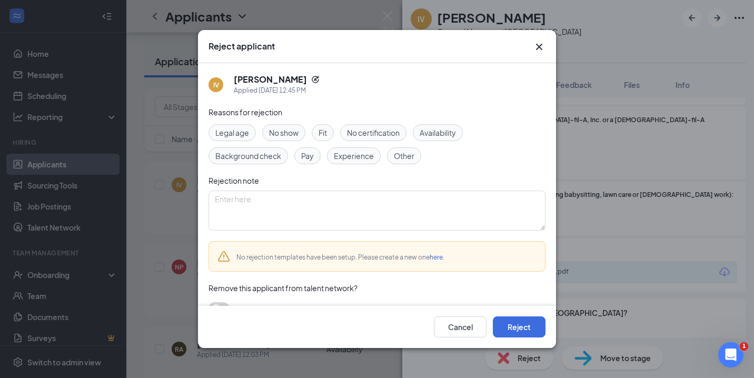
click at [351, 155] on span "Experience" at bounding box center [354, 156] width 40 height 12
click at [527, 330] on button "Reject" at bounding box center [519, 326] width 53 height 21
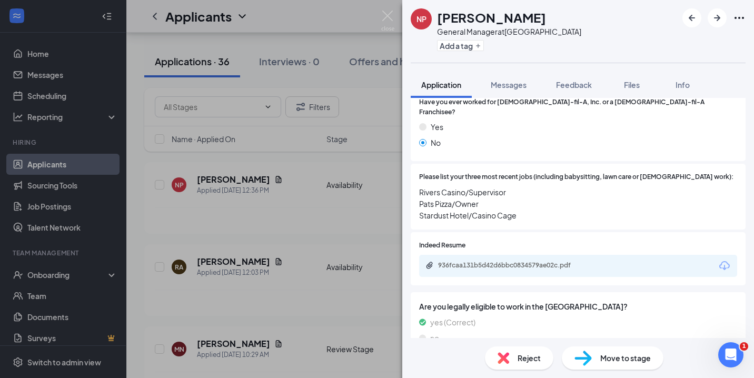
scroll to position [372, 0]
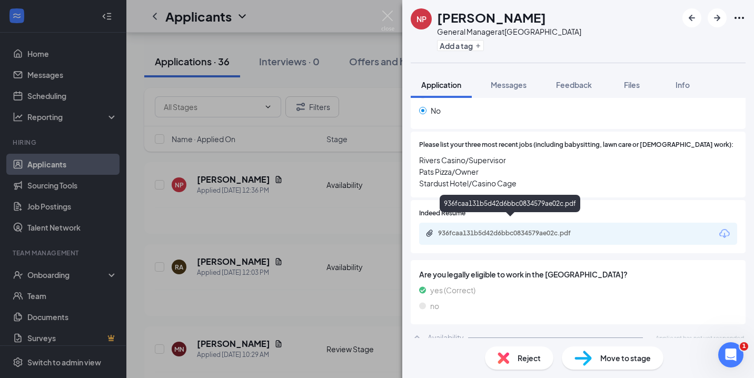
click at [507, 229] on div "936fcaa131b5d42d6bbc0834579ae02c.pdf" at bounding box center [511, 233] width 147 height 8
click at [388, 17] on img at bounding box center [387, 21] width 13 height 21
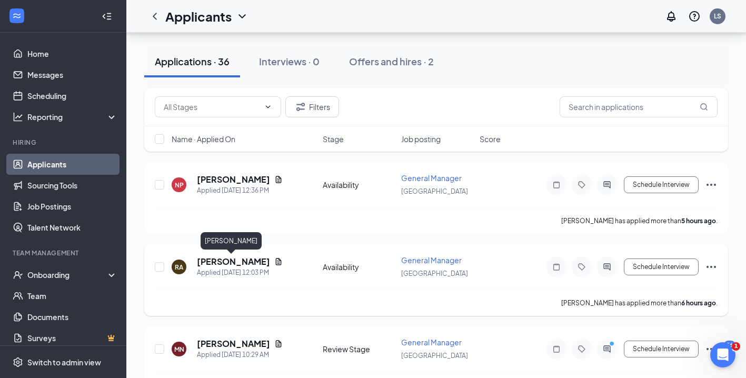
click at [232, 263] on h5 "Robert Adams" at bounding box center [233, 262] width 73 height 12
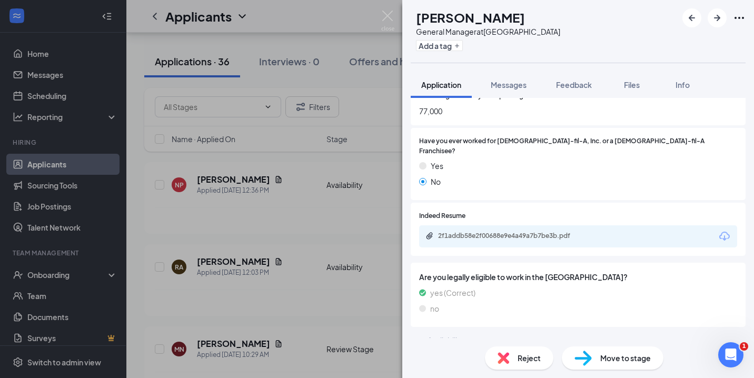
scroll to position [303, 0]
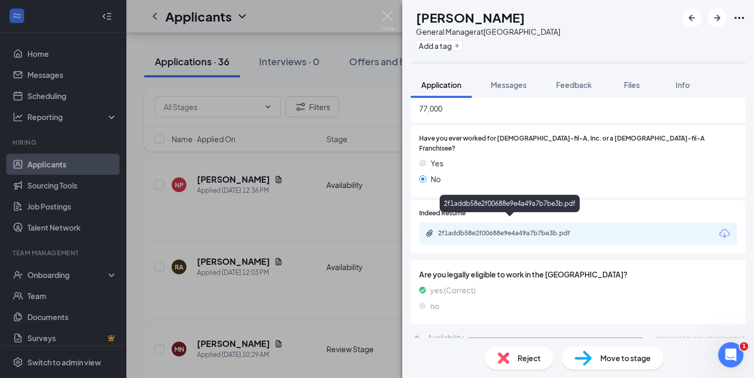
click at [518, 229] on div "2f1addb58e2f00688e9e4a49a7b7be3b.pdf" at bounding box center [511, 233] width 147 height 8
click at [389, 15] on img at bounding box center [387, 21] width 13 height 21
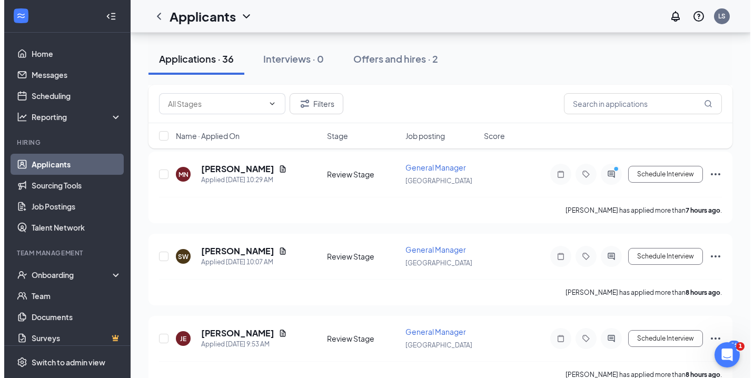
scroll to position [297, 0]
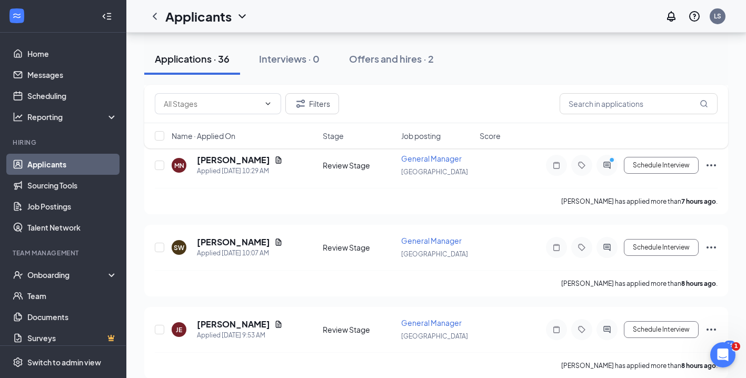
click at [258, 157] on div "Filters Name · Applied On Stage Job posting Score" at bounding box center [436, 122] width 584 height 74
click at [257, 160] on h5 "Mohammed Nasir" at bounding box center [233, 160] width 73 height 12
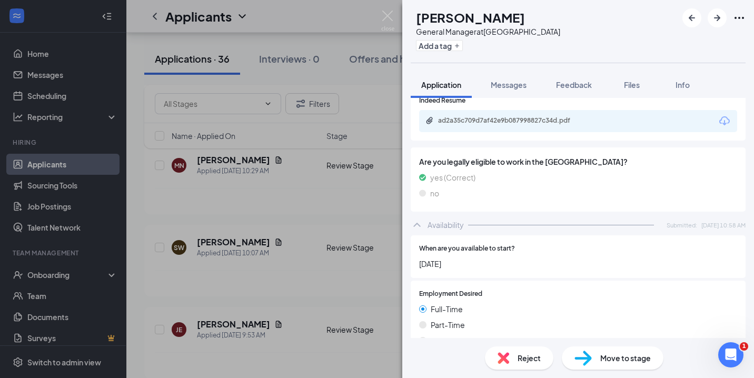
scroll to position [495, 0]
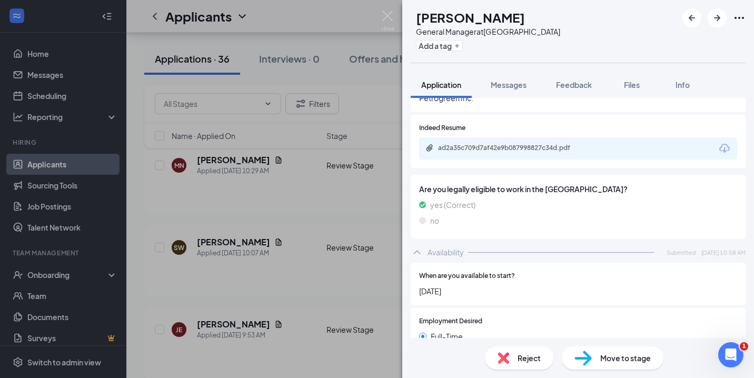
click at [510, 361] on div "Reject" at bounding box center [519, 357] width 68 height 23
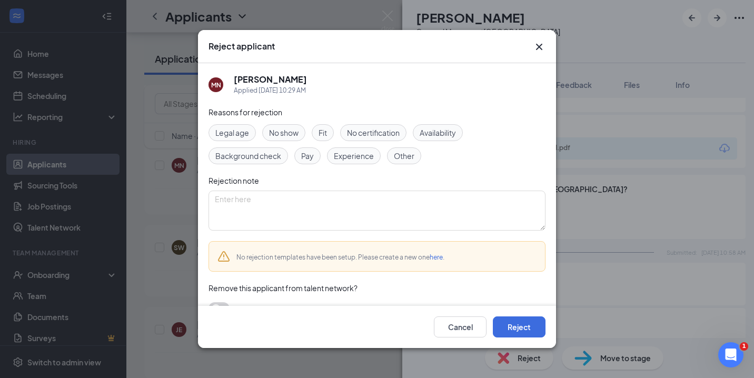
click at [363, 155] on span "Experience" at bounding box center [354, 156] width 40 height 12
click at [524, 325] on button "Reject" at bounding box center [519, 326] width 53 height 21
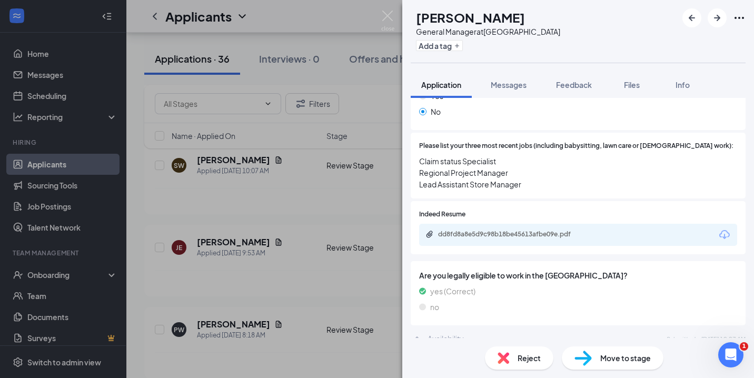
scroll to position [373, 0]
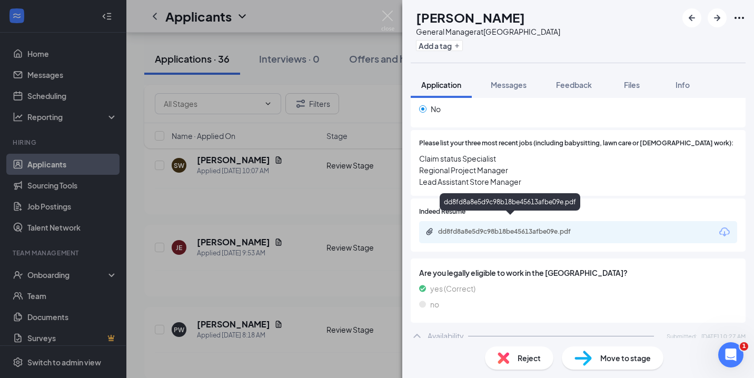
click at [492, 227] on div "dd8fd8a8e5d9c98b18be45613afbe09e.pdf" at bounding box center [511, 231] width 147 height 8
click at [516, 356] on div "Reject" at bounding box center [519, 357] width 68 height 23
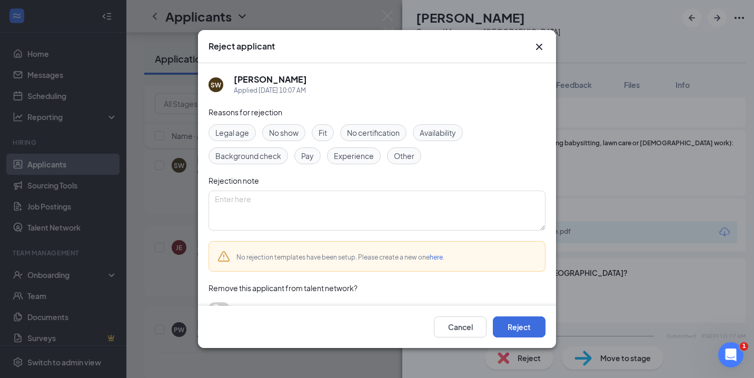
click at [357, 156] on span "Experience" at bounding box center [354, 156] width 40 height 12
click at [521, 321] on button "Reject" at bounding box center [519, 326] width 53 height 21
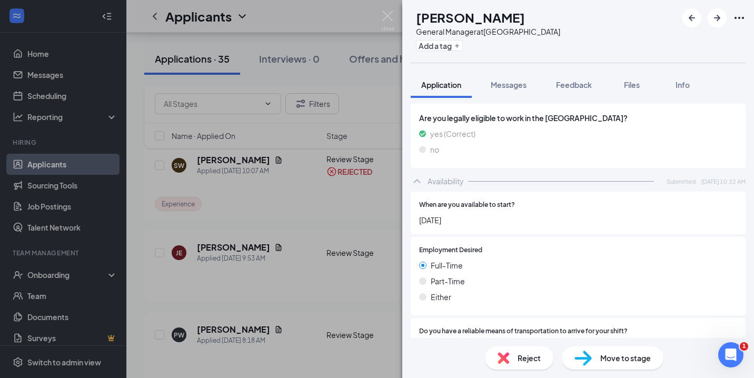
scroll to position [359, 0]
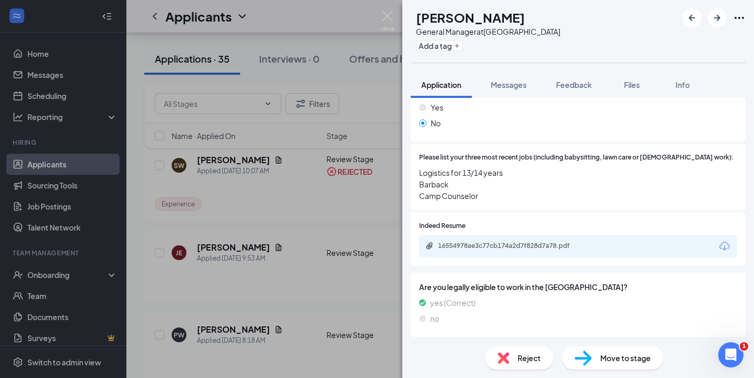
click at [471, 242] on div "16554978ae3c77cb174a2d7f828d7a78.pdf" at bounding box center [511, 246] width 147 height 8
click at [511, 358] on div "Reject" at bounding box center [519, 357] width 68 height 23
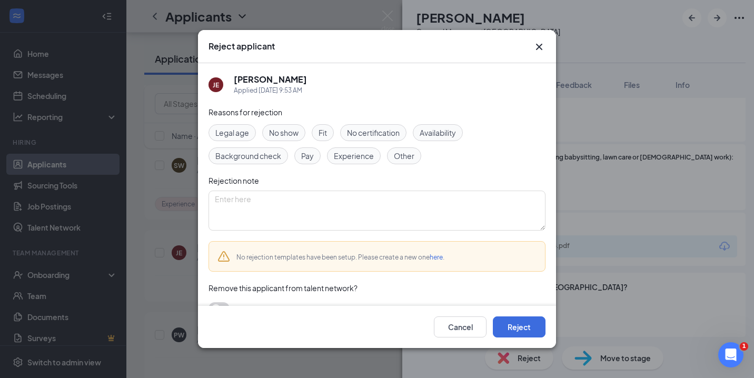
click at [360, 154] on span "Experience" at bounding box center [354, 156] width 40 height 12
click at [518, 331] on button "Reject" at bounding box center [519, 326] width 53 height 21
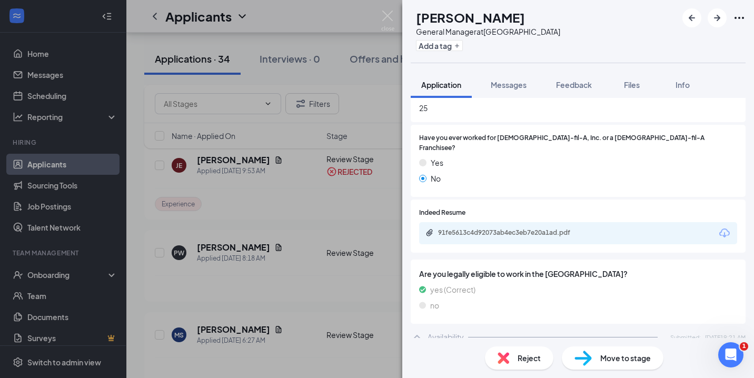
scroll to position [299, 0]
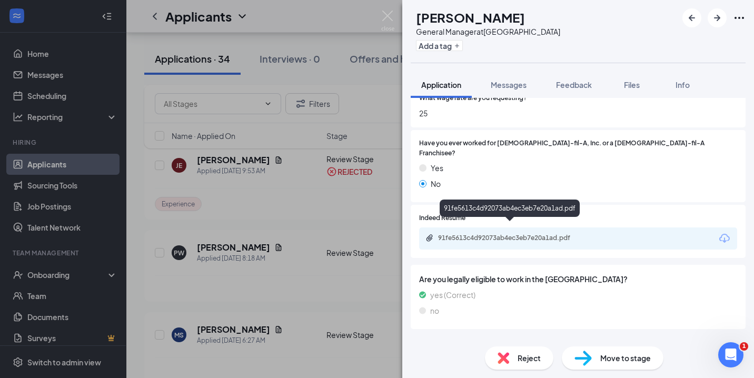
click at [523, 234] on div "91fe5613c4d92073ab4ec3eb7e20a1ad.pdf" at bounding box center [511, 238] width 147 height 8
click at [518, 355] on span "Reject" at bounding box center [529, 358] width 23 height 12
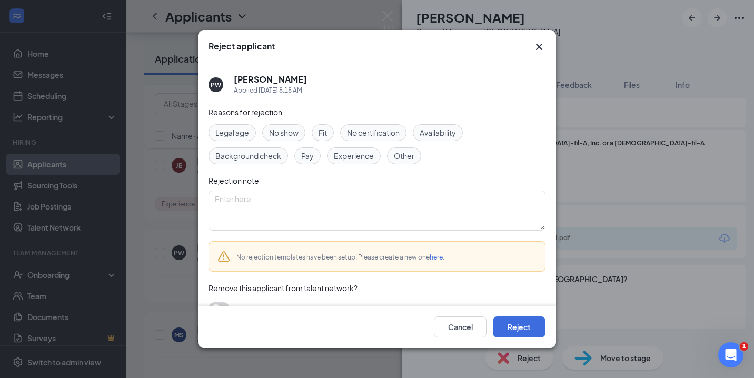
click at [358, 151] on span "Experience" at bounding box center [354, 156] width 40 height 12
click at [514, 324] on button "Reject" at bounding box center [519, 326] width 53 height 21
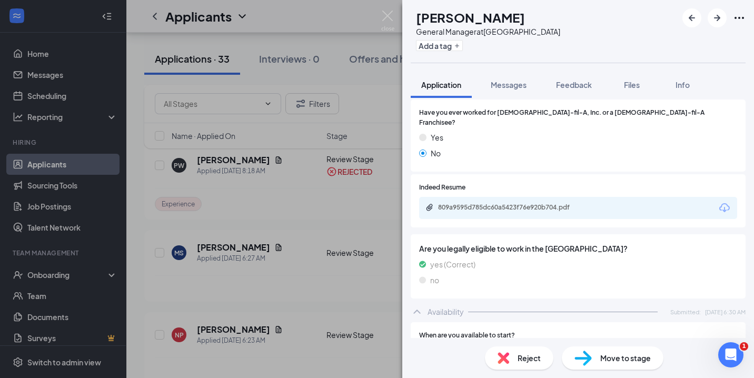
scroll to position [339, 0]
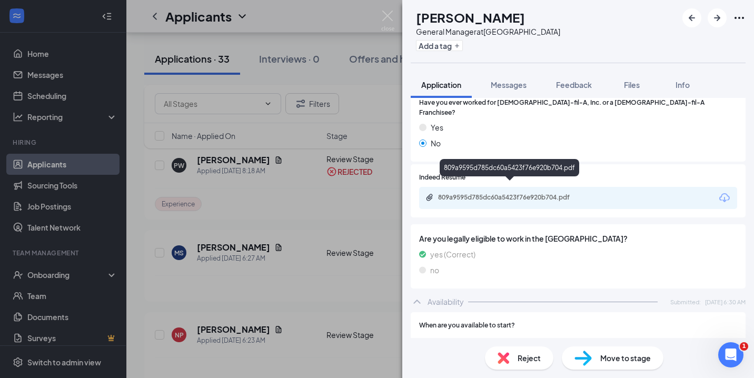
click at [538, 193] on div "809a9595d785dc60a5423f76e920b704.pdf" at bounding box center [511, 197] width 147 height 8
click at [514, 362] on div "Reject" at bounding box center [519, 357] width 68 height 23
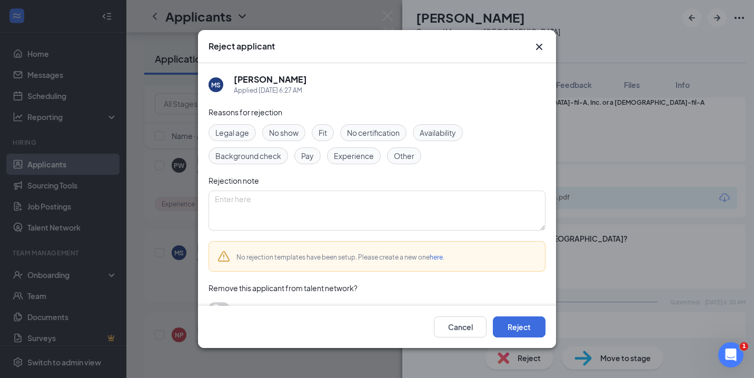
click at [348, 155] on span "Experience" at bounding box center [354, 156] width 40 height 12
click at [520, 329] on button "Reject" at bounding box center [519, 326] width 53 height 21
